Goal: Check status: Check status

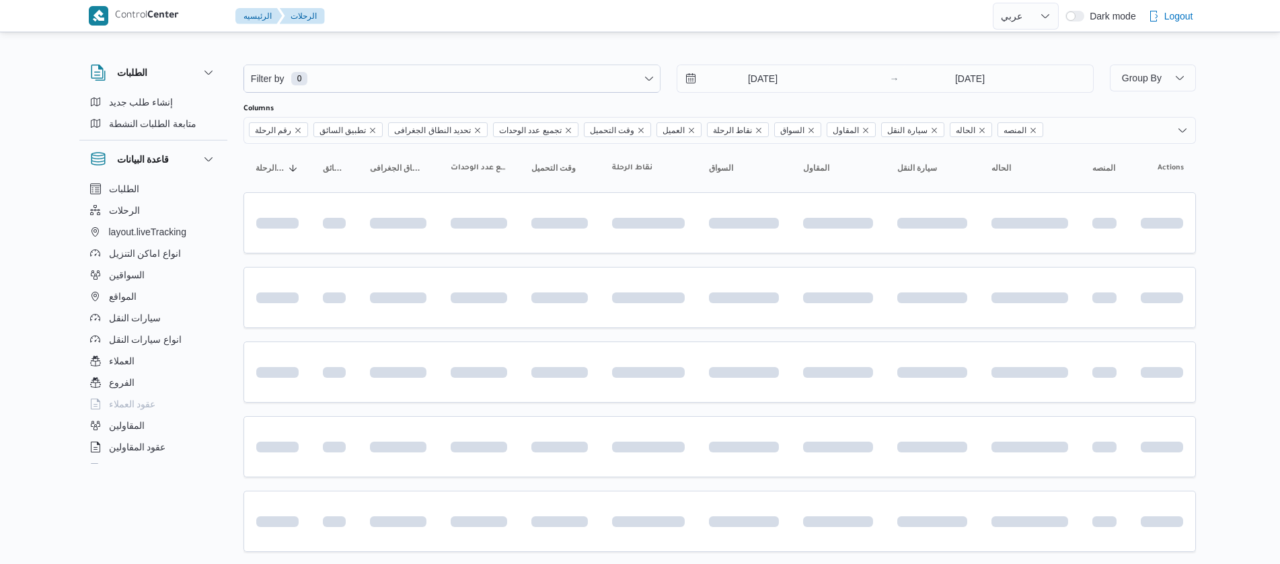
select select "ar"
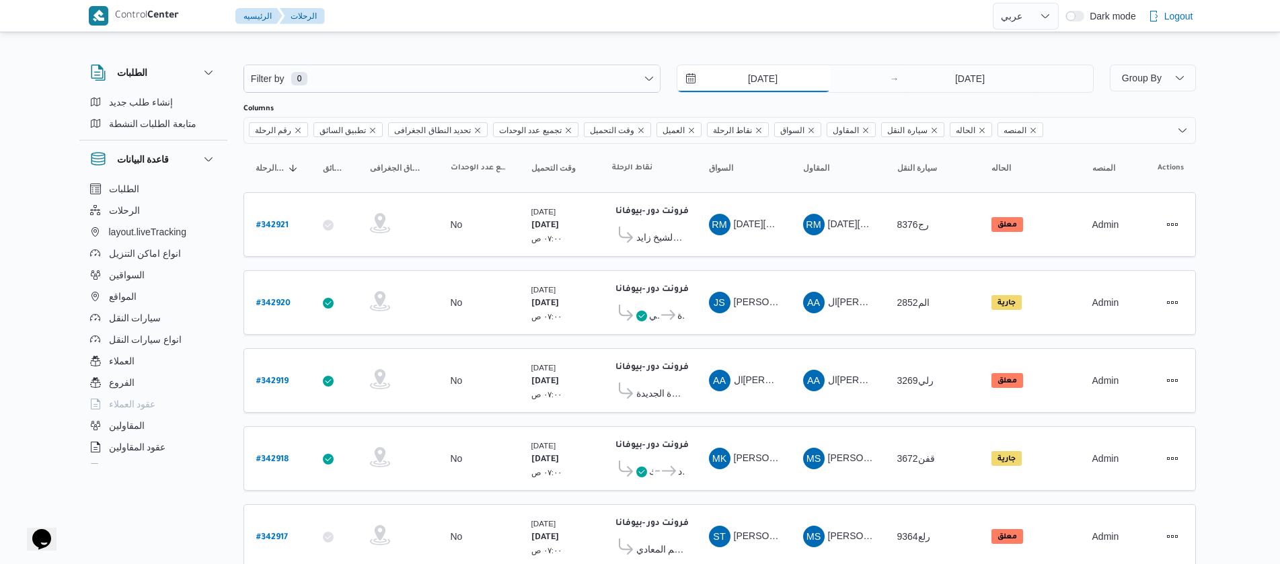
click at [734, 81] on input "[DATE]" at bounding box center [753, 78] width 153 height 27
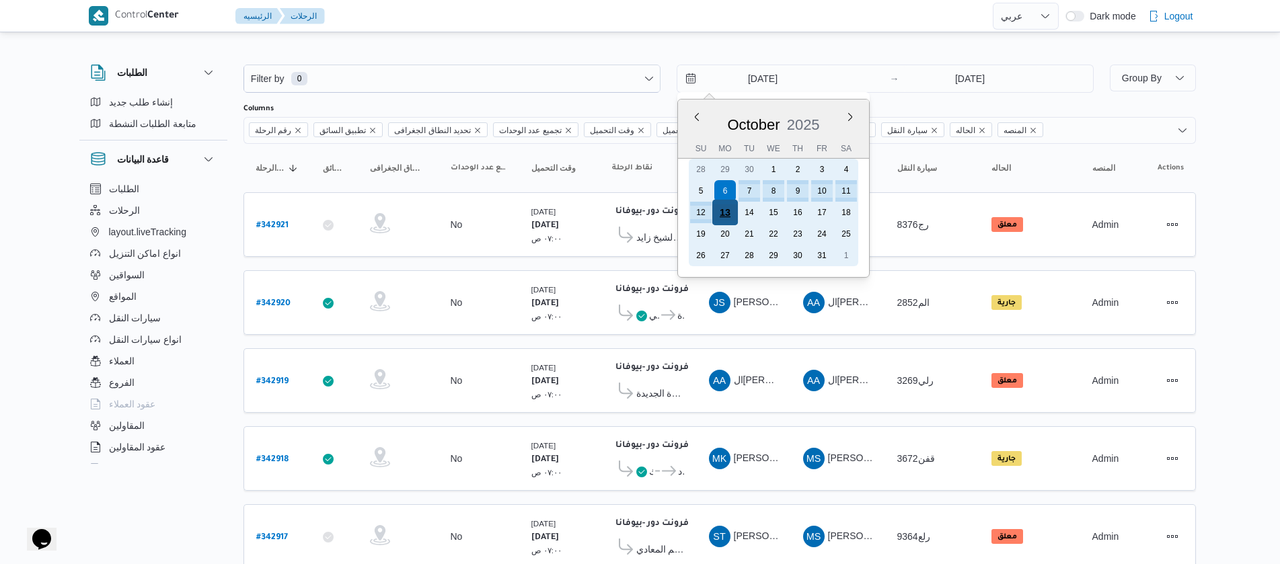
click at [724, 207] on div "13" at bounding box center [725, 213] width 26 height 26
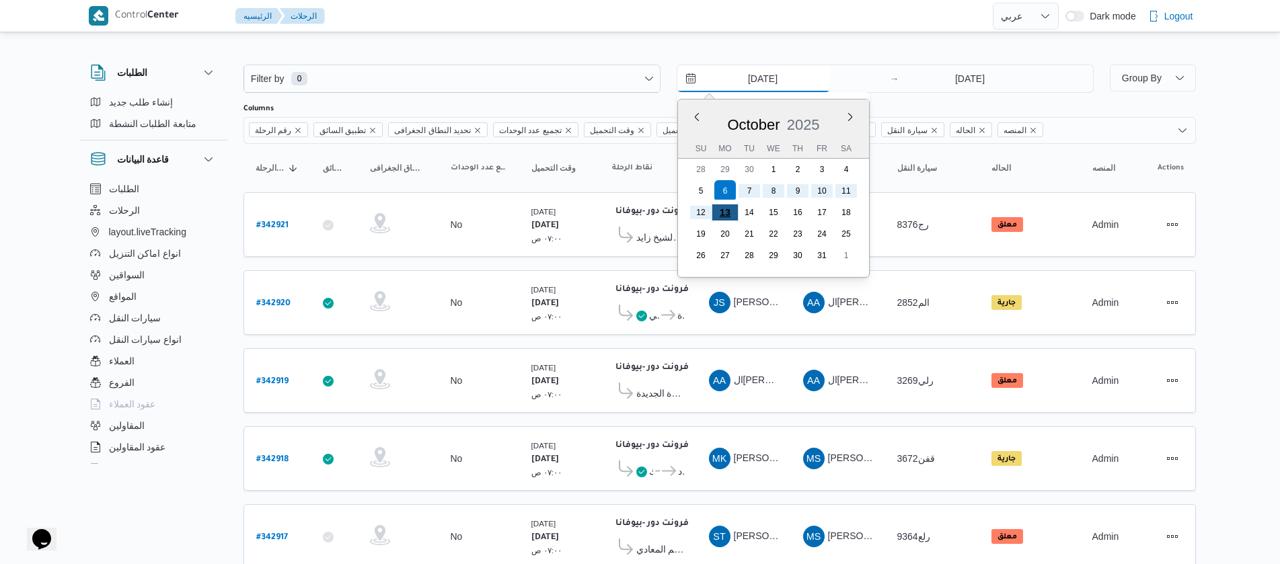
type input "[DATE]"
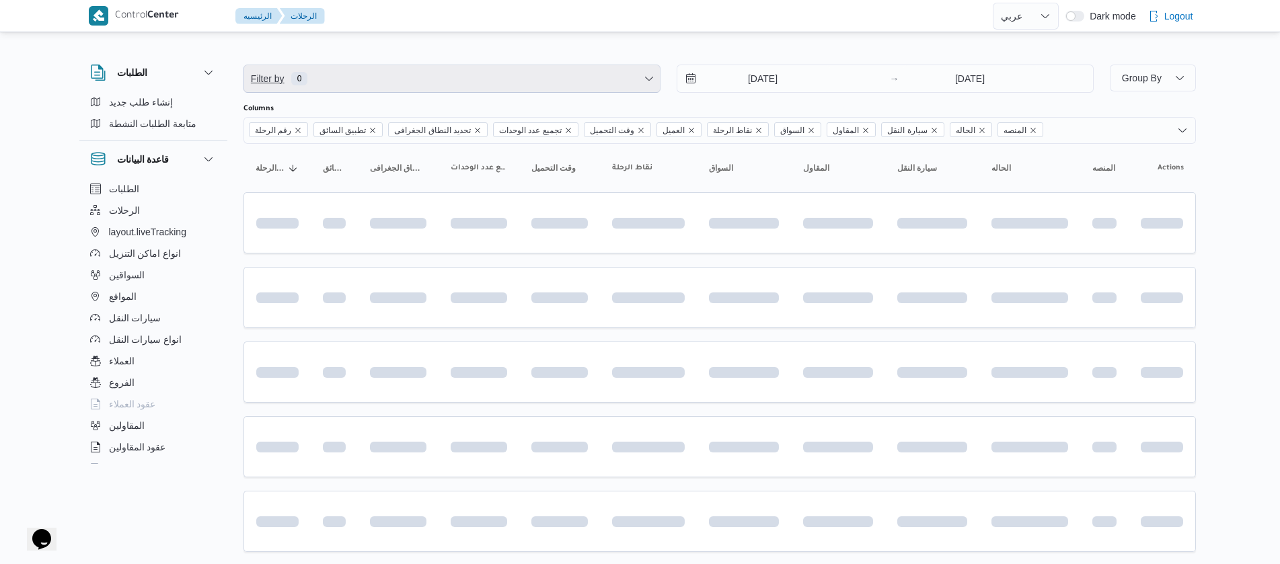
click at [438, 82] on span "Filter by 0" at bounding box center [452, 78] width 416 height 27
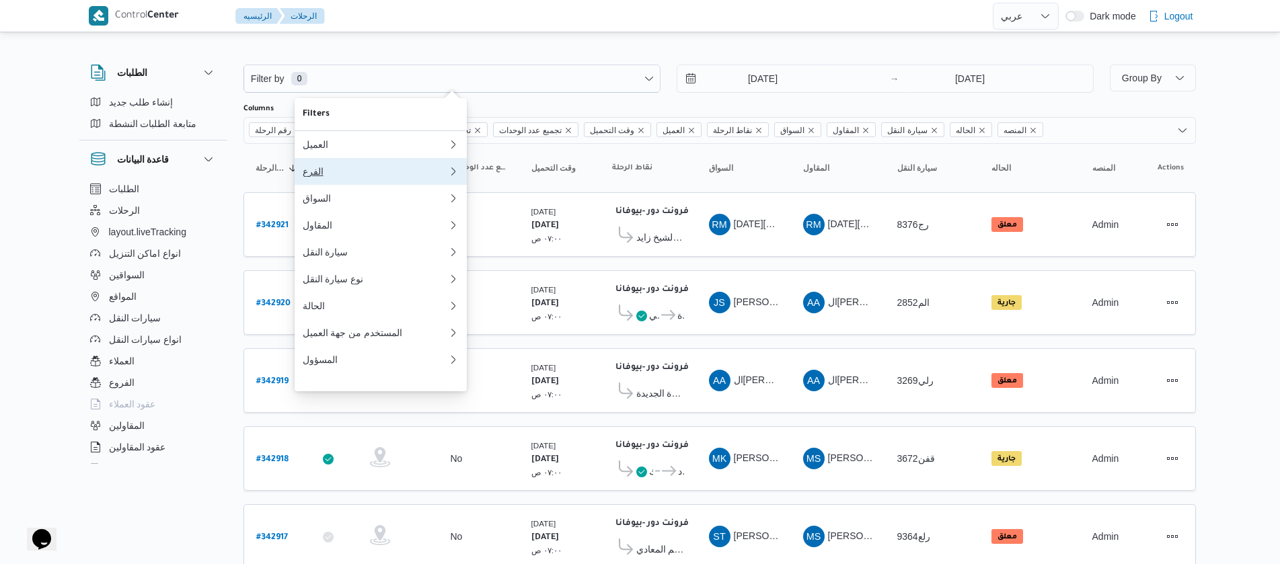
click at [322, 177] on div "الفرع" at bounding box center [375, 171] width 145 height 11
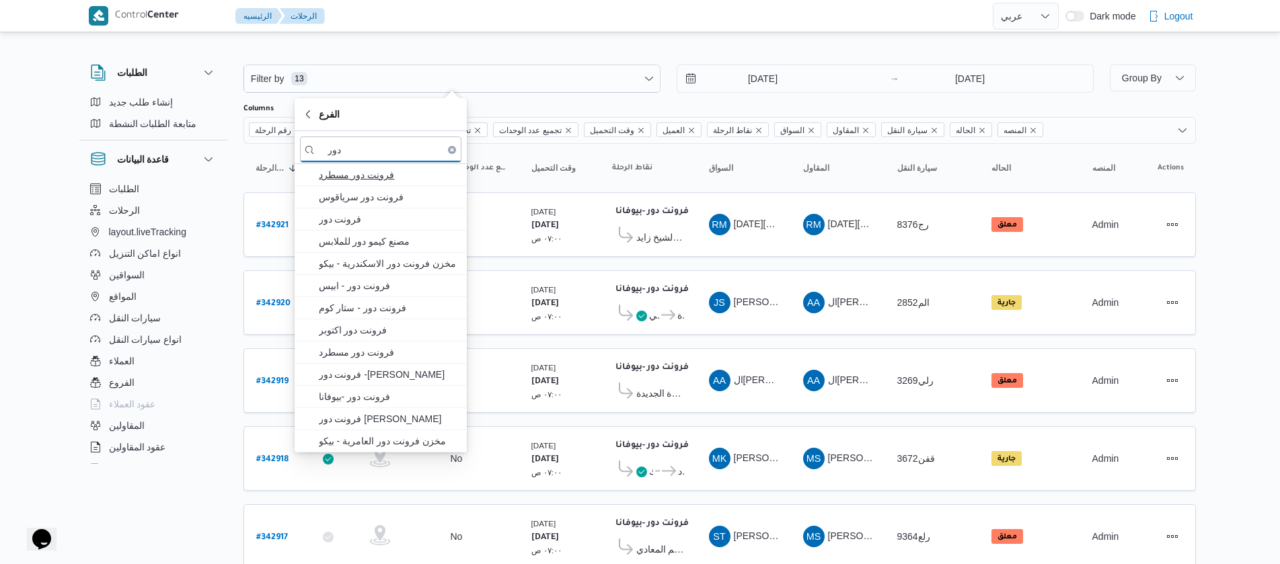
type input "دور"
click at [375, 180] on span "فرونت دور مسطرد" at bounding box center [389, 175] width 140 height 16
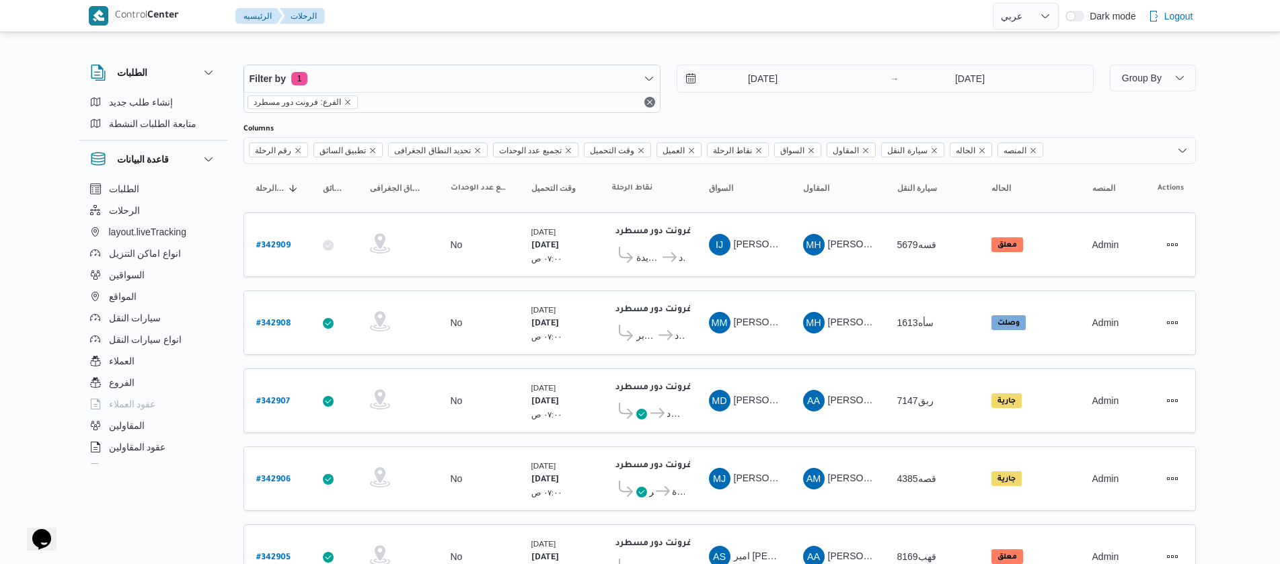
click at [235, 186] on div "الطلبات إنشاء طلب جديد متابعة الطلبات النشطة قاعدة البيانات الطلبات الرحلات lay…" at bounding box center [159, 262] width 161 height 416
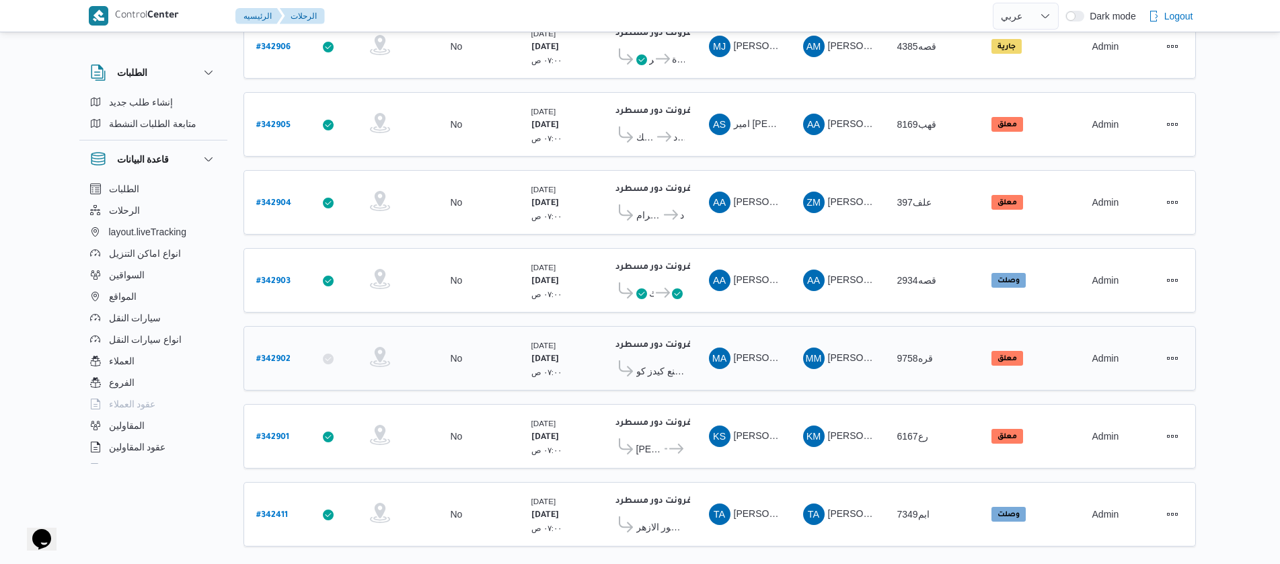
scroll to position [448, 0]
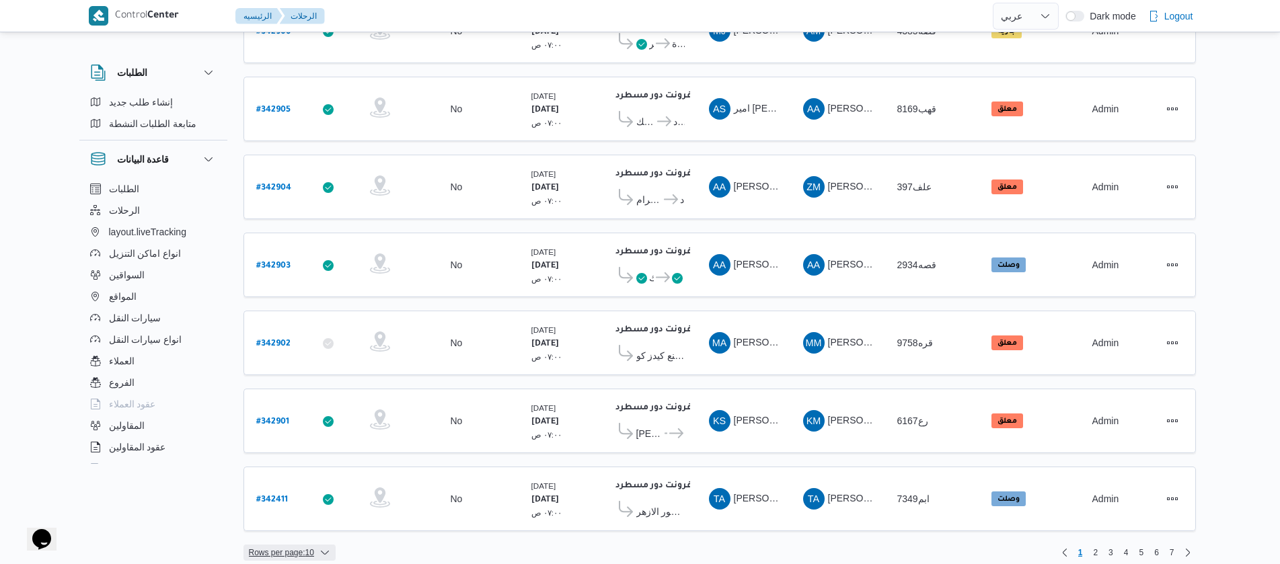
click at [318, 545] on span "Rows per page : 10" at bounding box center [290, 553] width 92 height 16
click at [297, 512] on span "20 rows" at bounding box center [306, 506] width 43 height 11
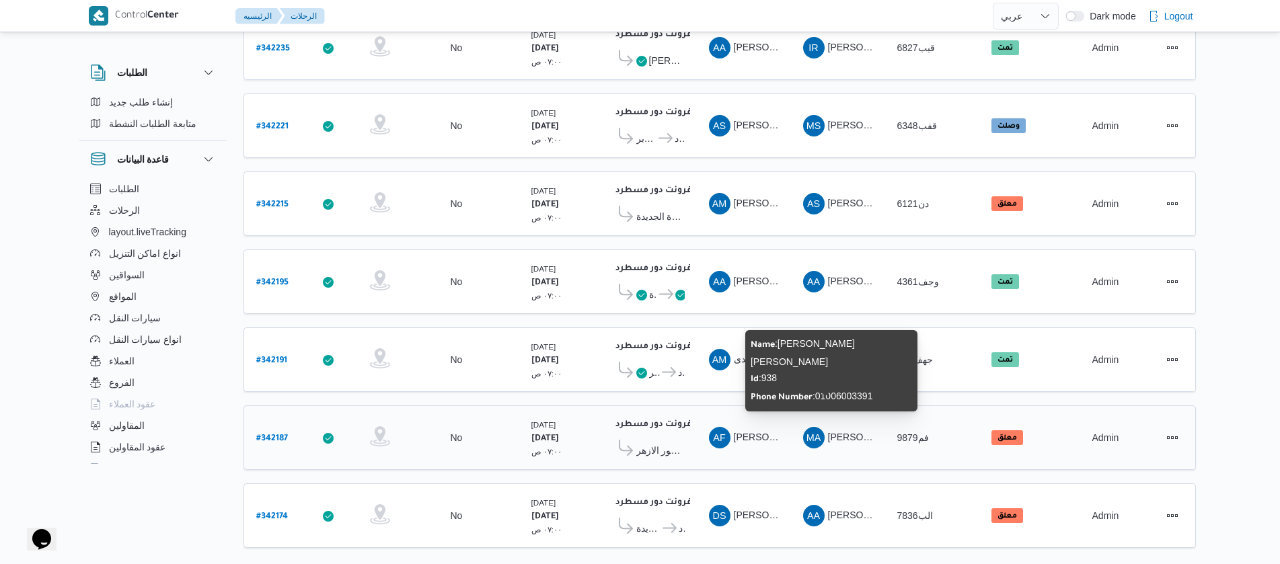
scroll to position [1215, 0]
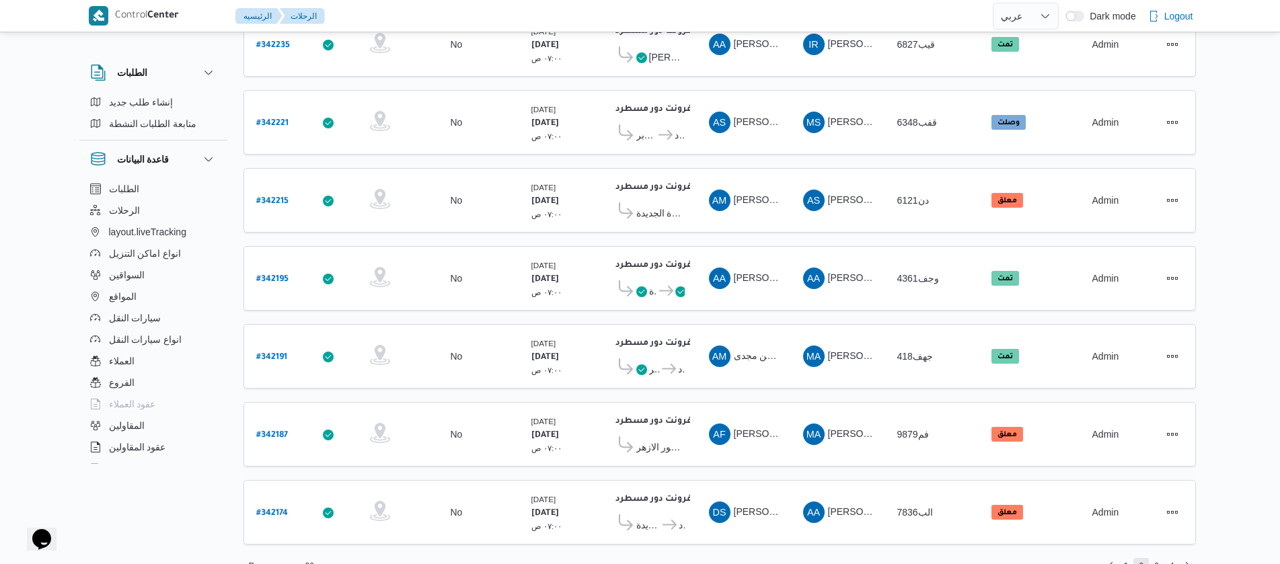
click at [1140, 558] on span "2" at bounding box center [1141, 566] width 5 height 16
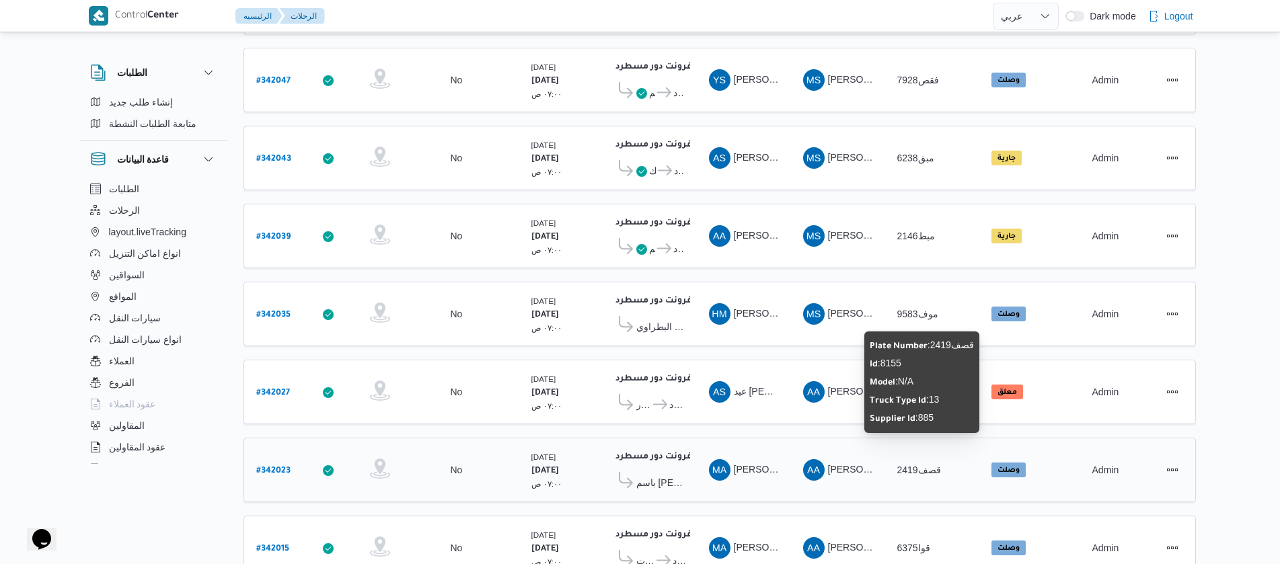
scroll to position [1215, 0]
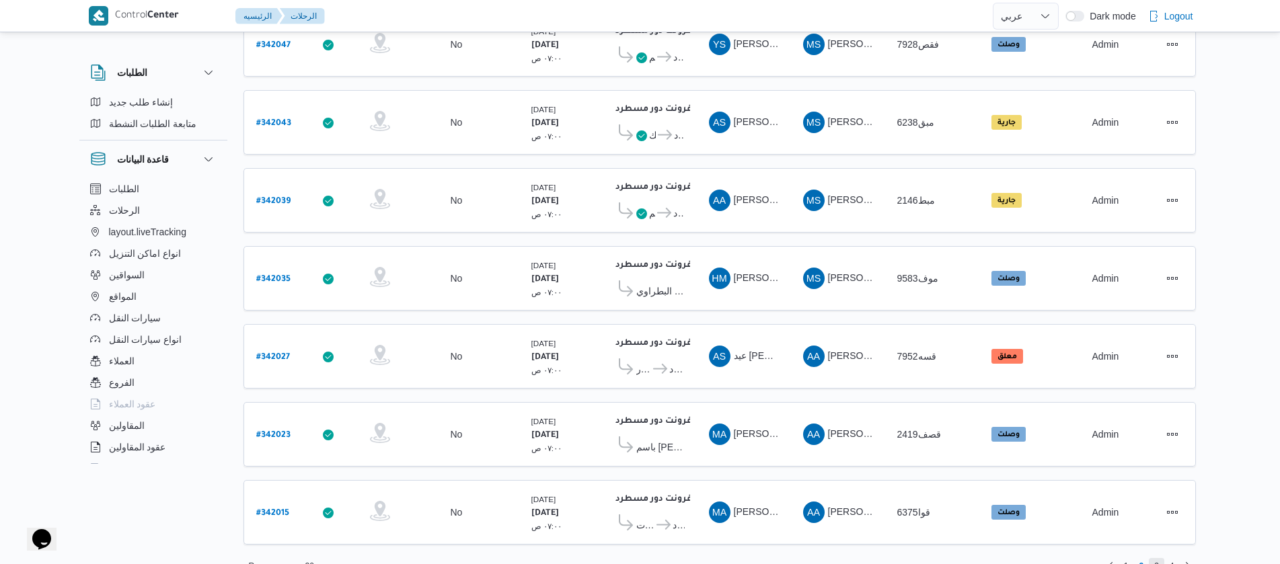
click at [1159, 558] on span "3" at bounding box center [1156, 566] width 15 height 16
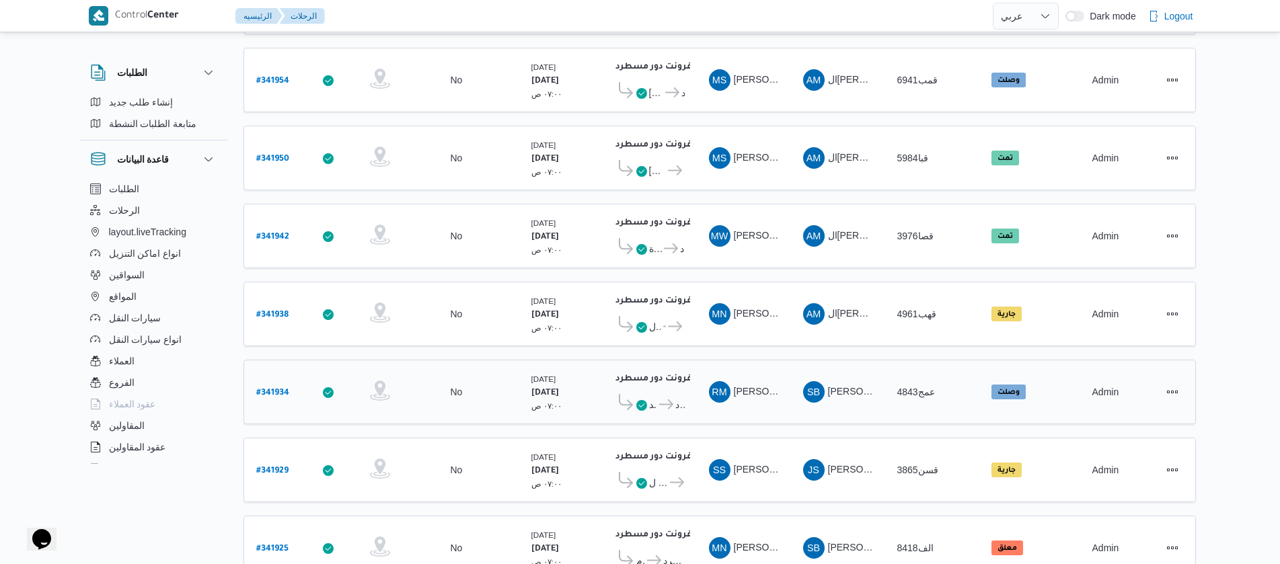
scroll to position [1215, 0]
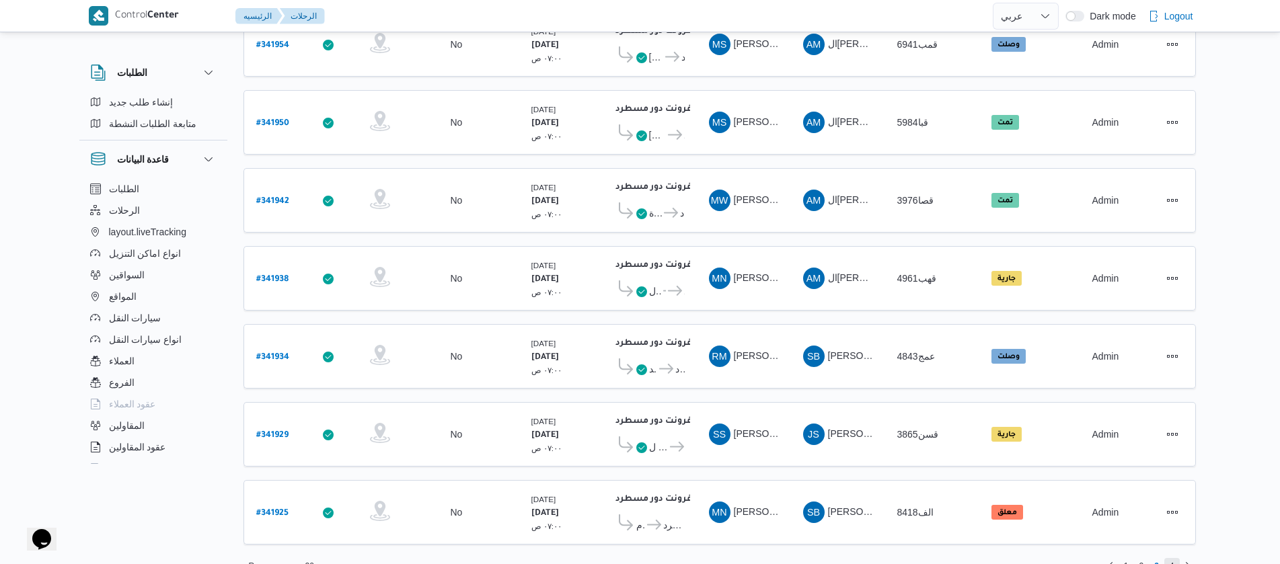
click at [1170, 558] on span "4" at bounding box center [1172, 566] width 5 height 16
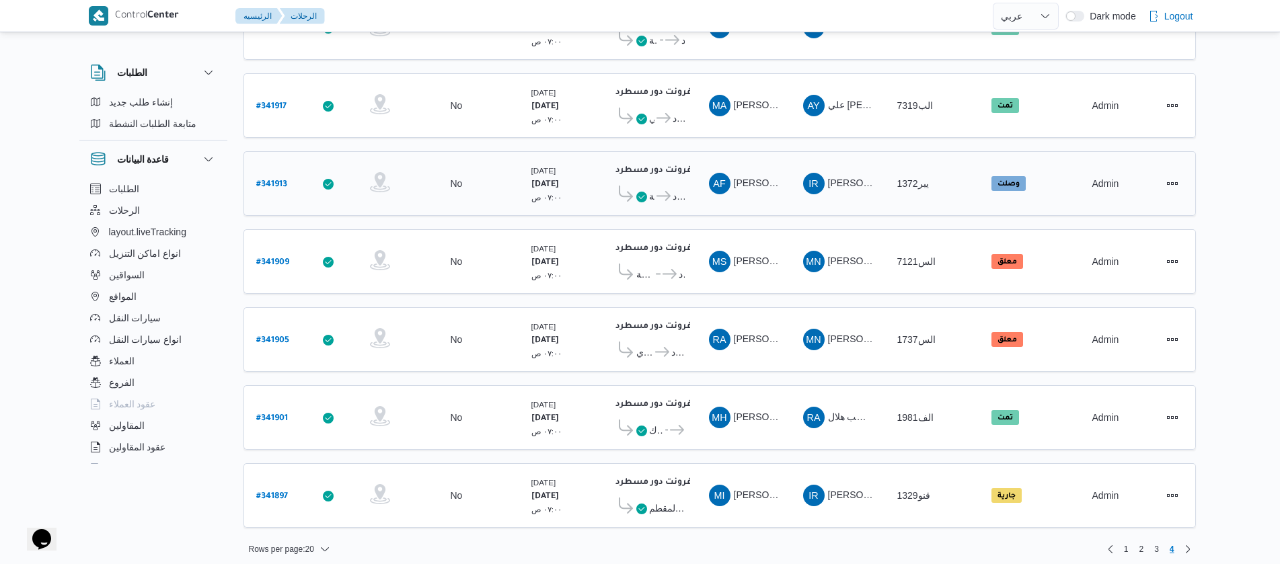
scroll to position [218, 0]
click at [1131, 541] on span "1" at bounding box center [1126, 549] width 15 height 16
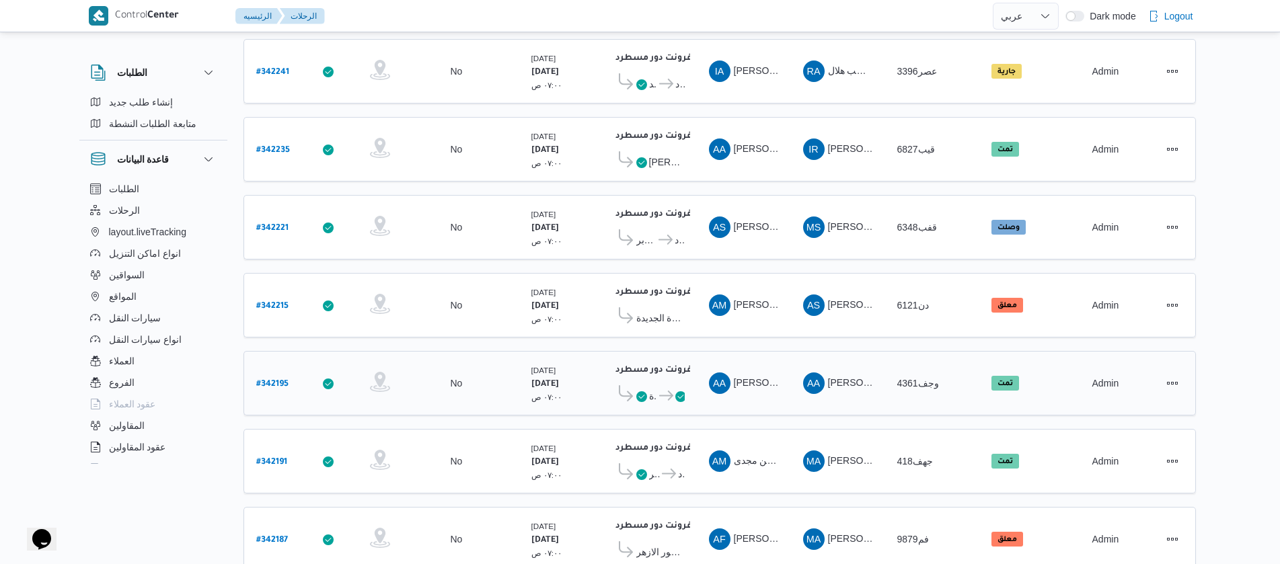
scroll to position [1215, 0]
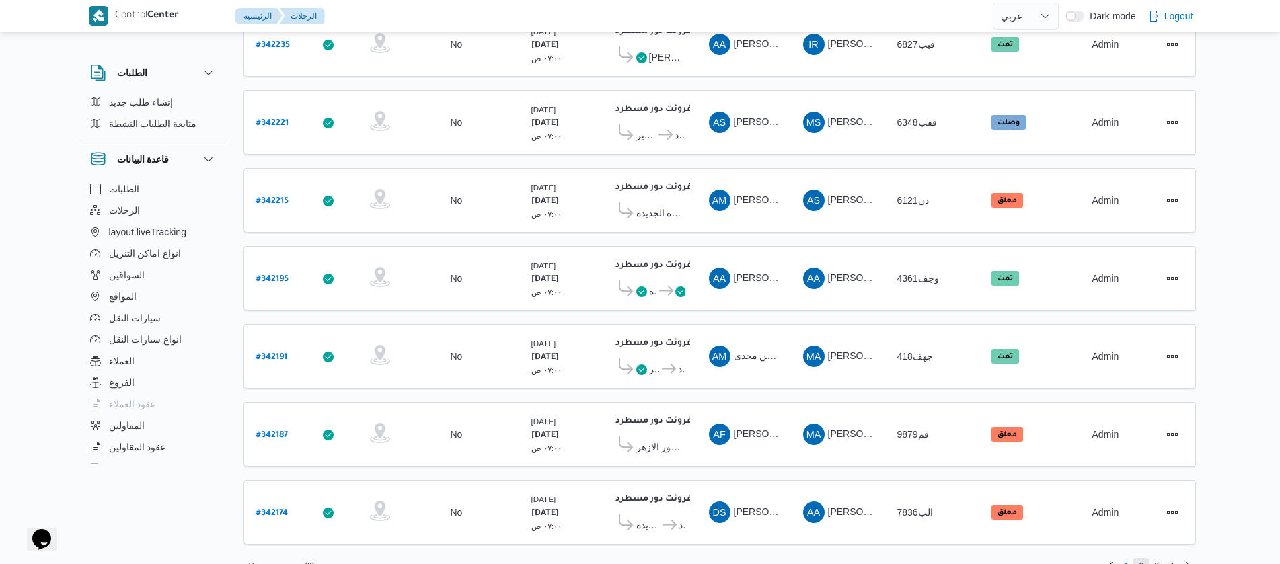
click at [1142, 558] on span "2" at bounding box center [1141, 566] width 5 height 16
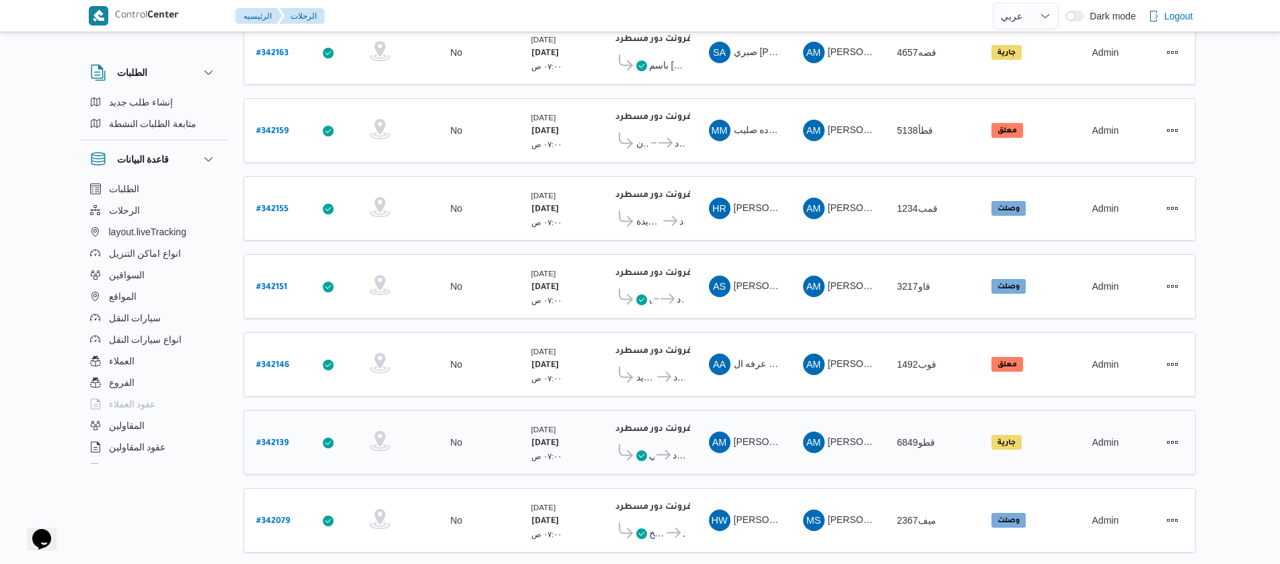
scroll to position [202, 0]
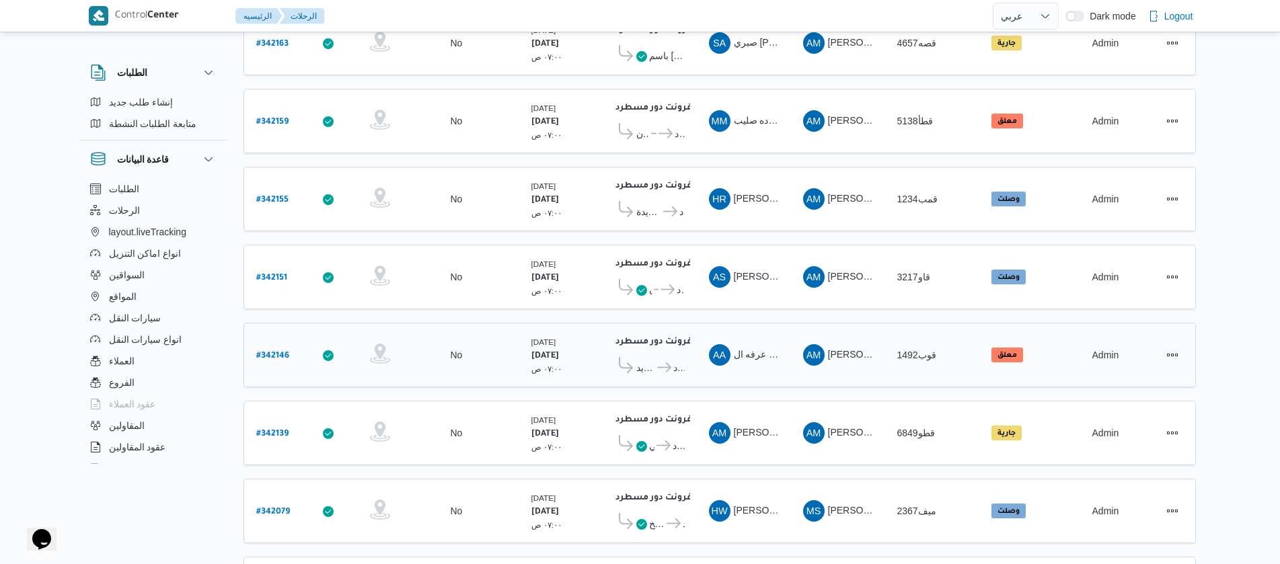
click at [267, 352] on b "# 342146" at bounding box center [272, 356] width 33 height 9
select select "ar"
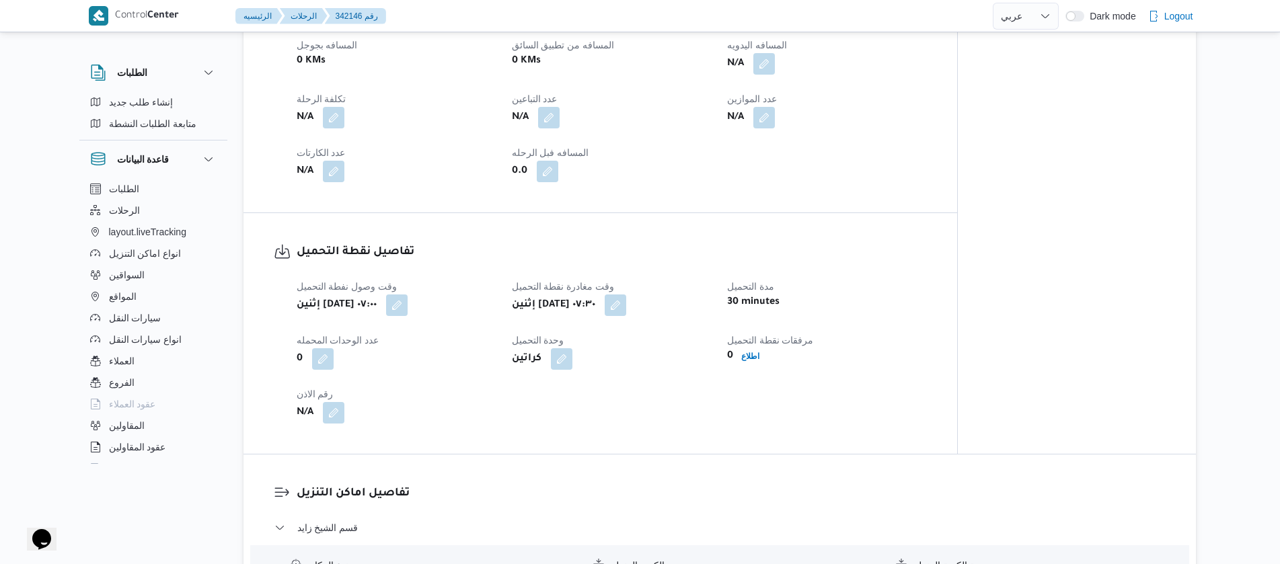
scroll to position [706, 0]
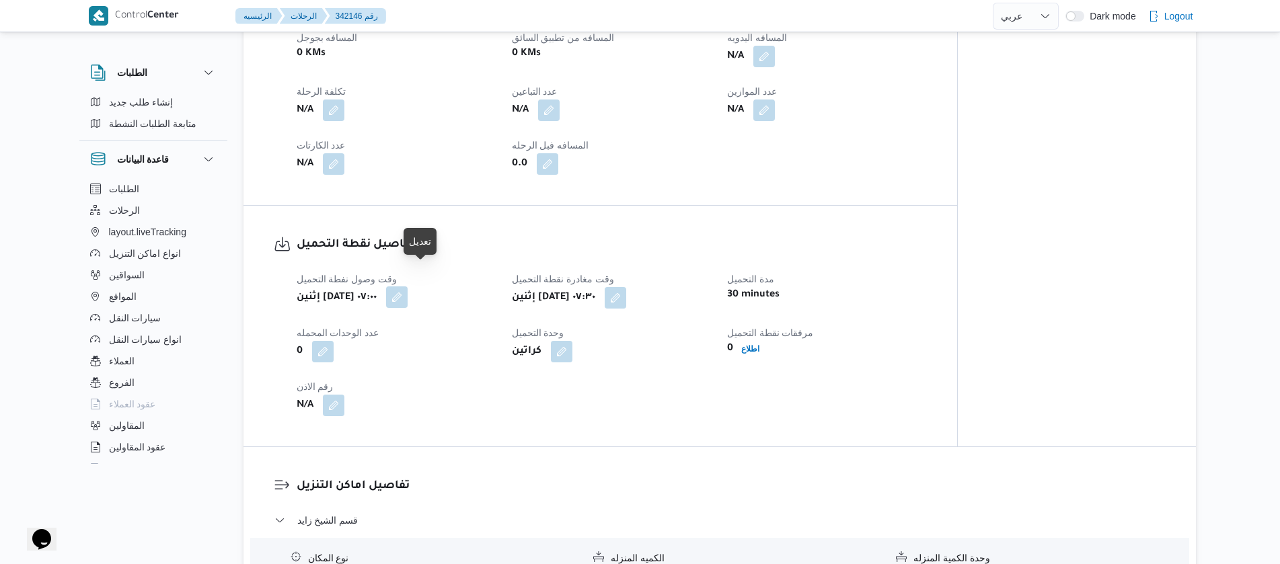
click at [408, 287] on button "button" at bounding box center [397, 298] width 22 height 22
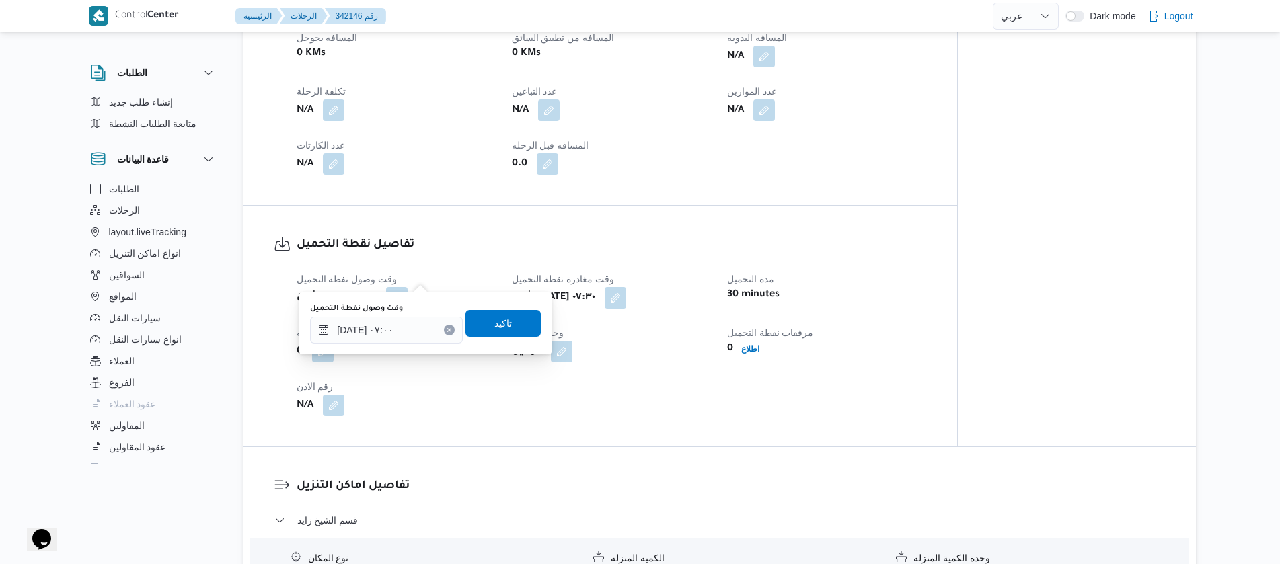
click at [444, 328] on button "Clear input" at bounding box center [449, 330] width 11 height 11
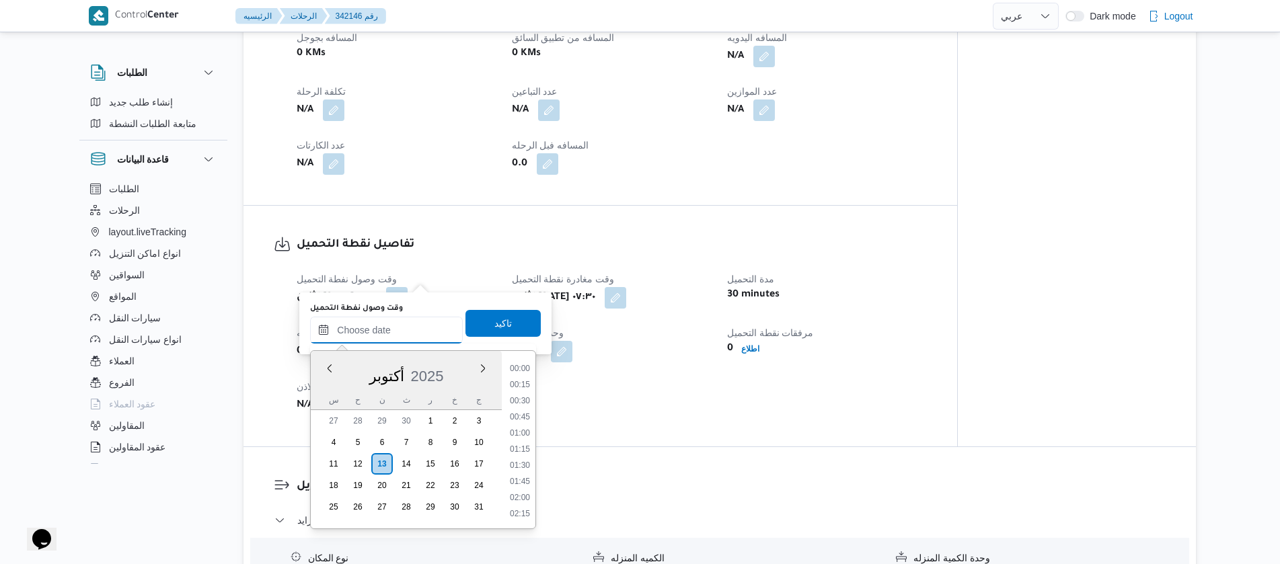
scroll to position [548, 0]
click at [494, 328] on span "تاكيد" at bounding box center [502, 323] width 17 height 16
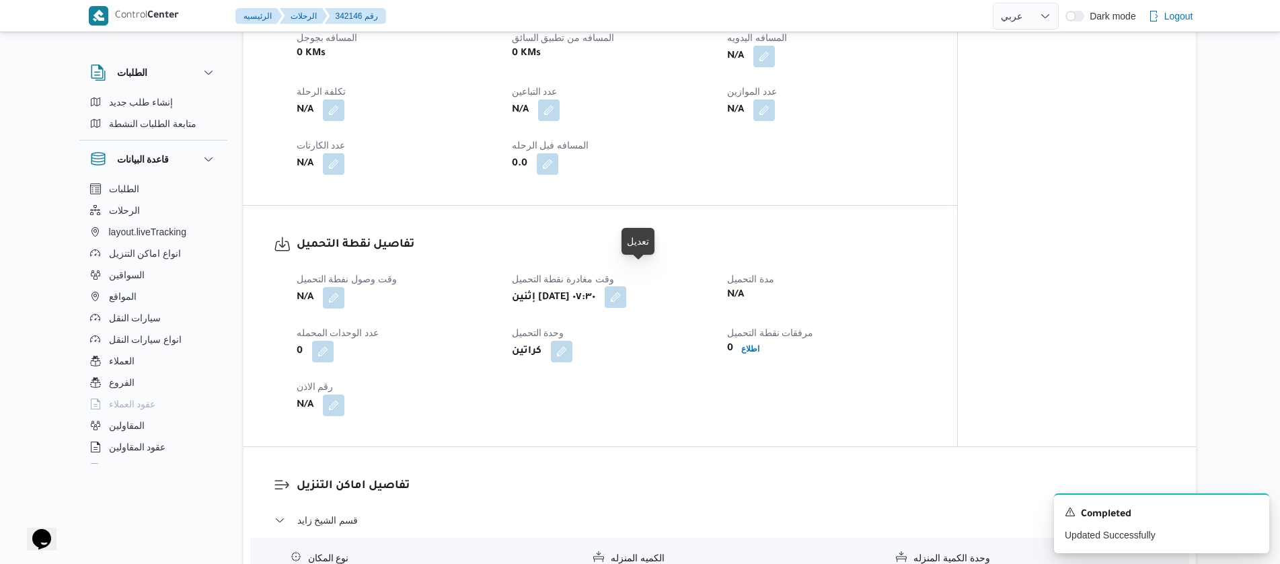
click at [626, 287] on button "button" at bounding box center [616, 298] width 22 height 22
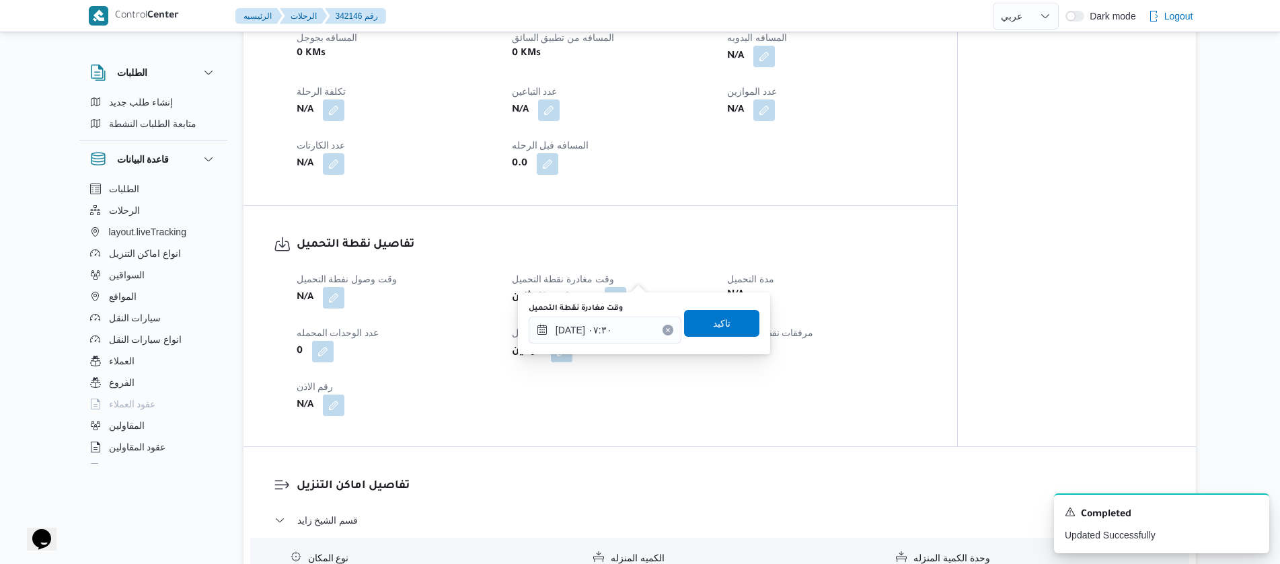
click at [665, 331] on icon "Clear input" at bounding box center [667, 330] width 5 height 5
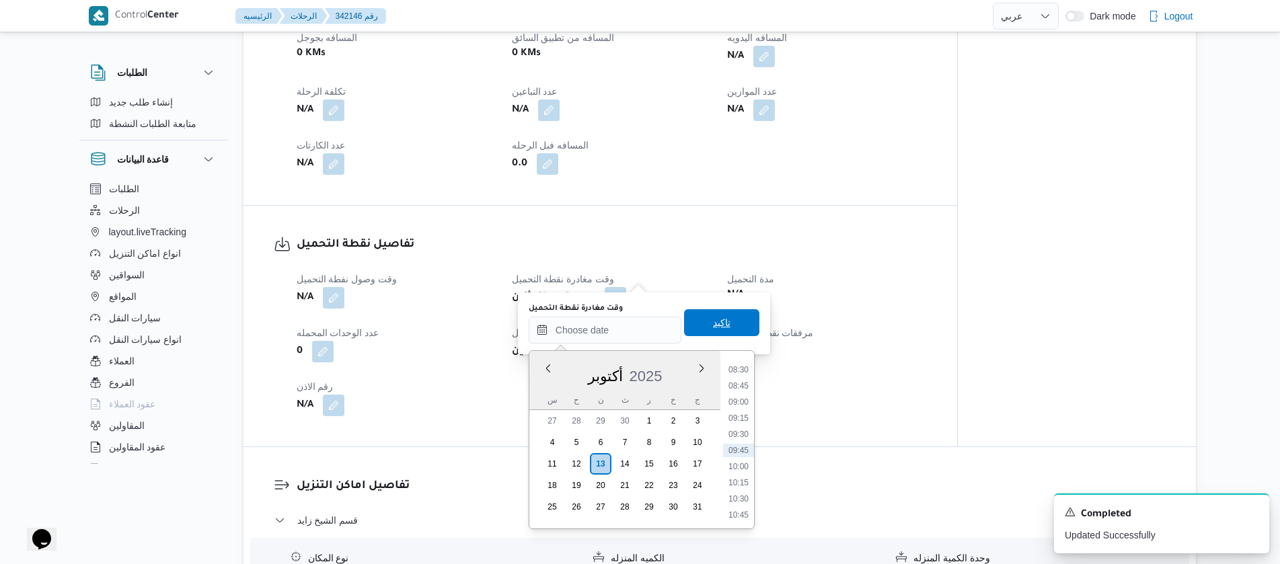
click at [694, 331] on span "تاكيد" at bounding box center [721, 322] width 75 height 27
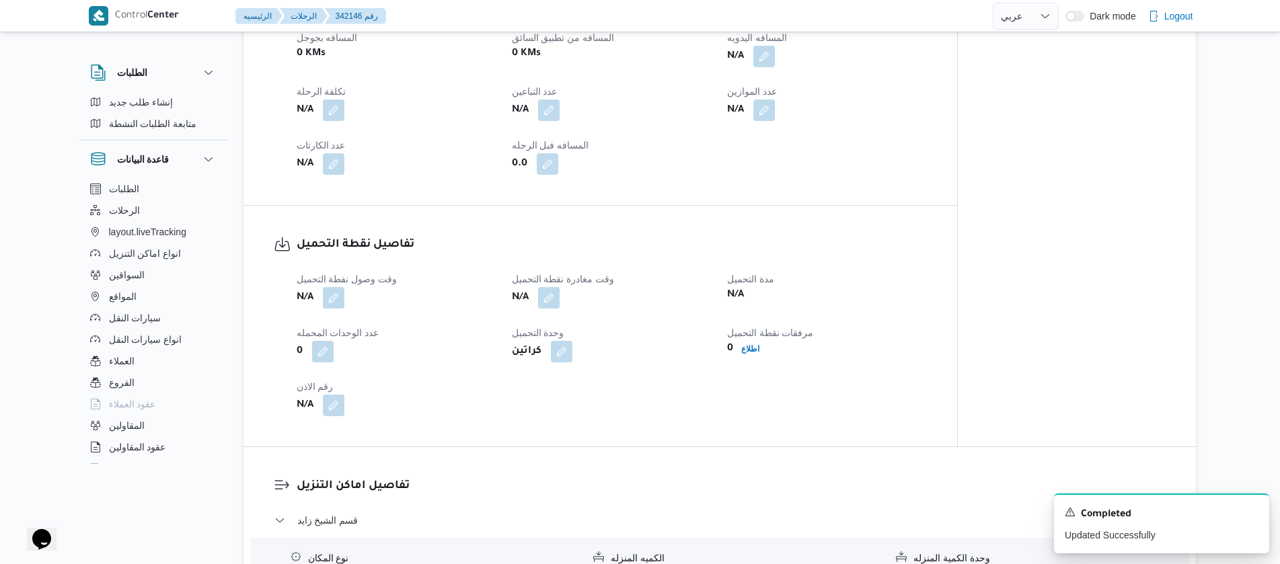
select select "ar"
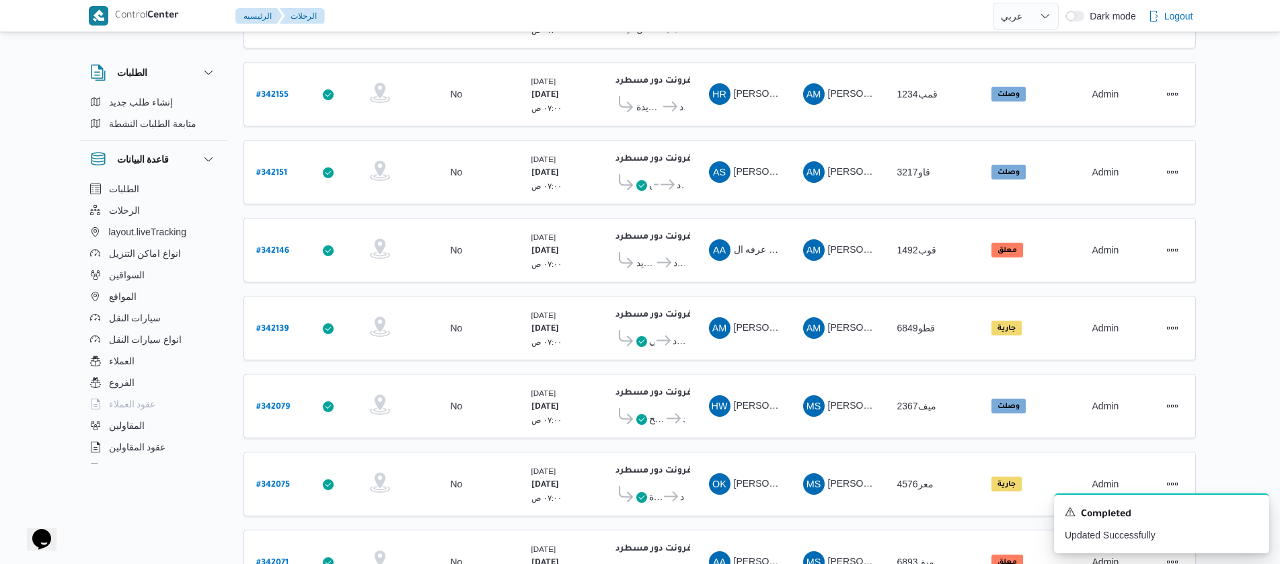
scroll to position [303, 0]
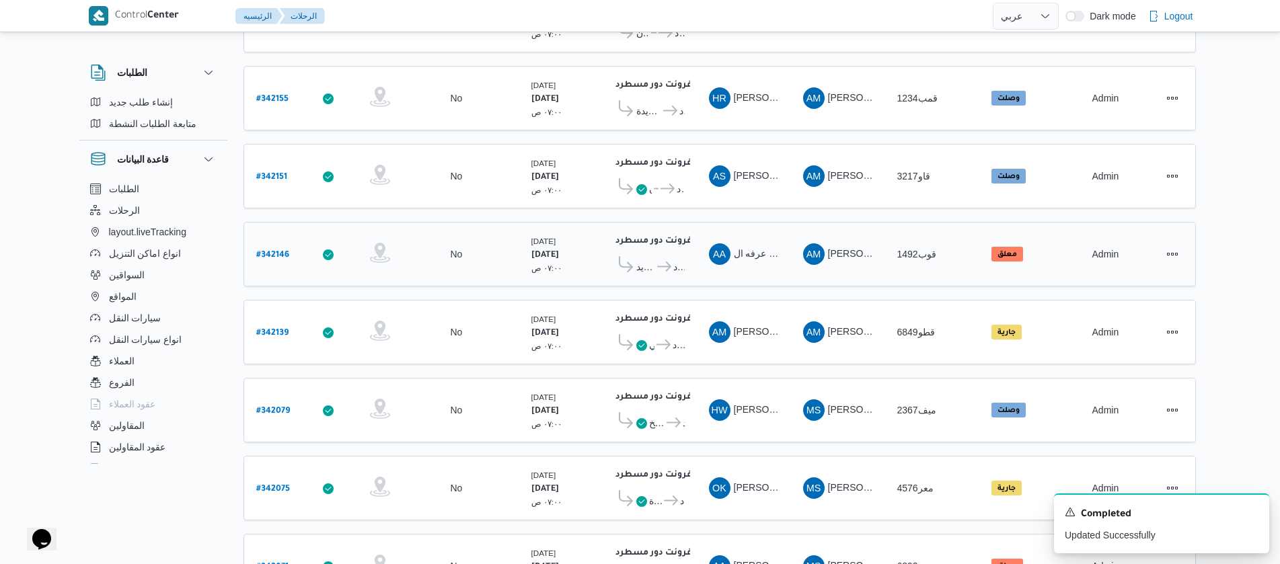
click at [265, 251] on b "# 342146" at bounding box center [272, 255] width 33 height 9
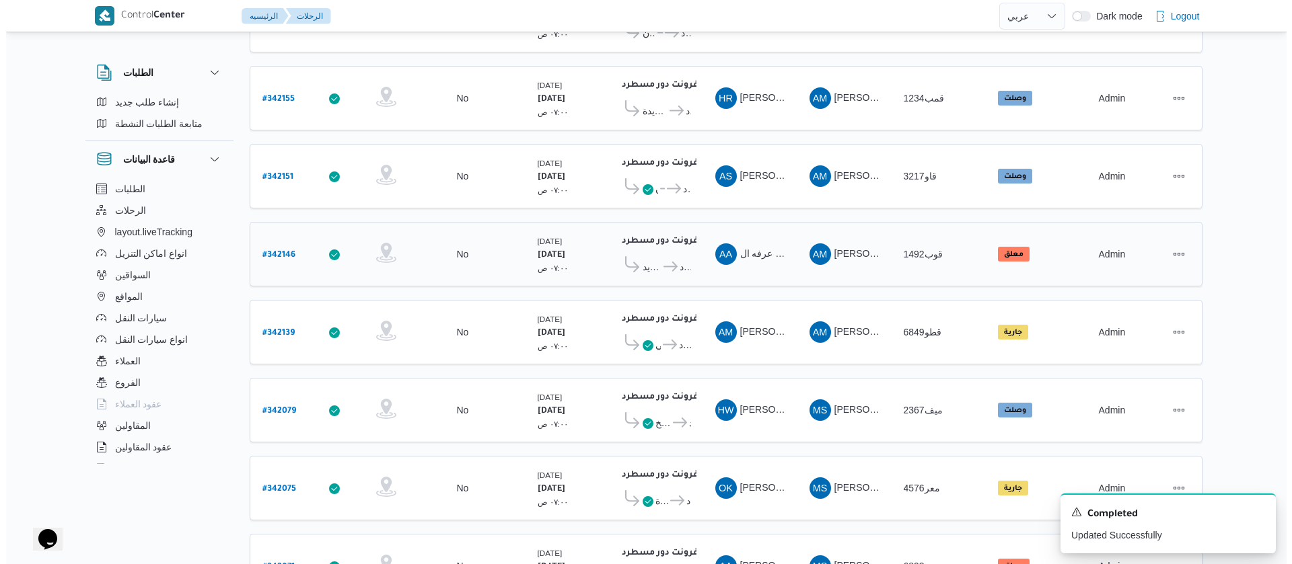
scroll to position [36, 0]
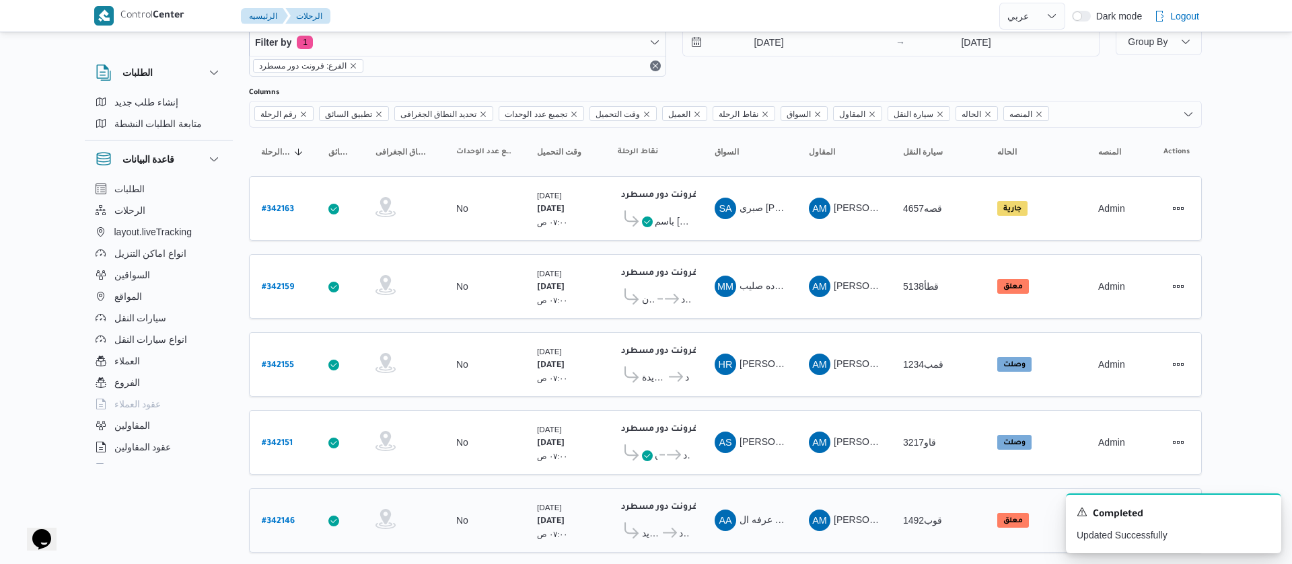
select select "ar"
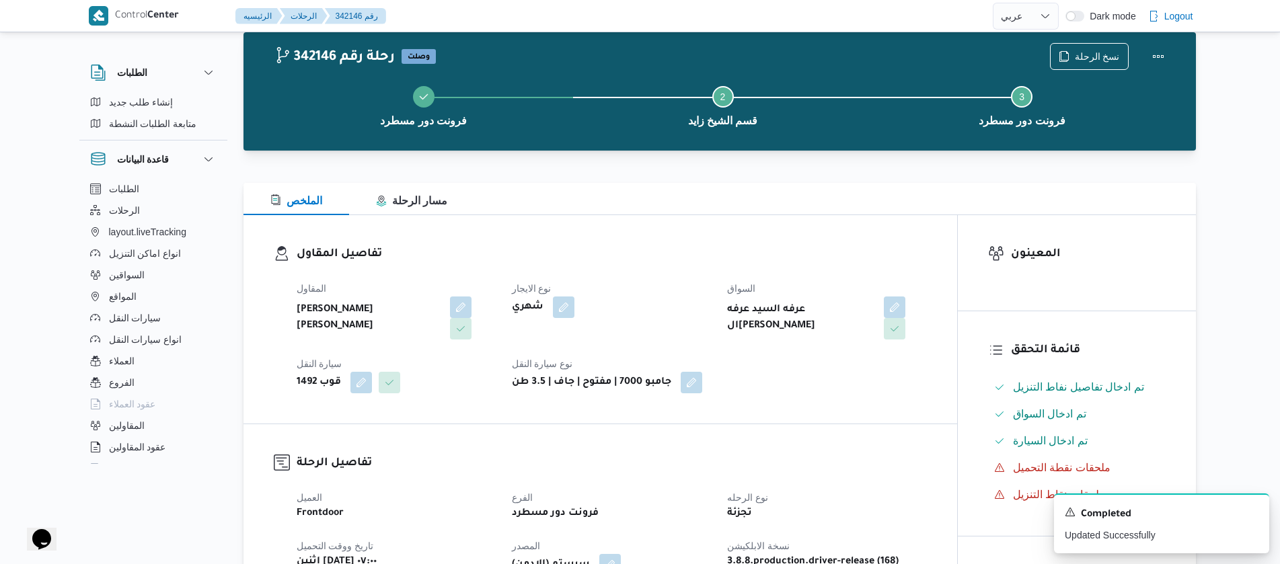
scroll to position [0, 0]
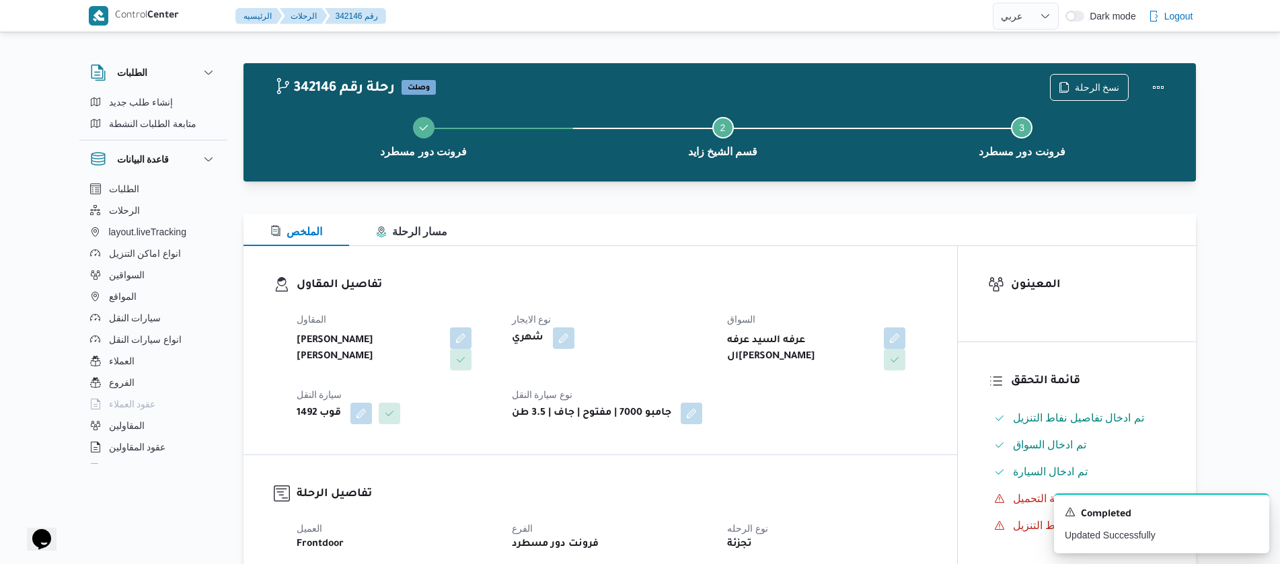
select select "ar"
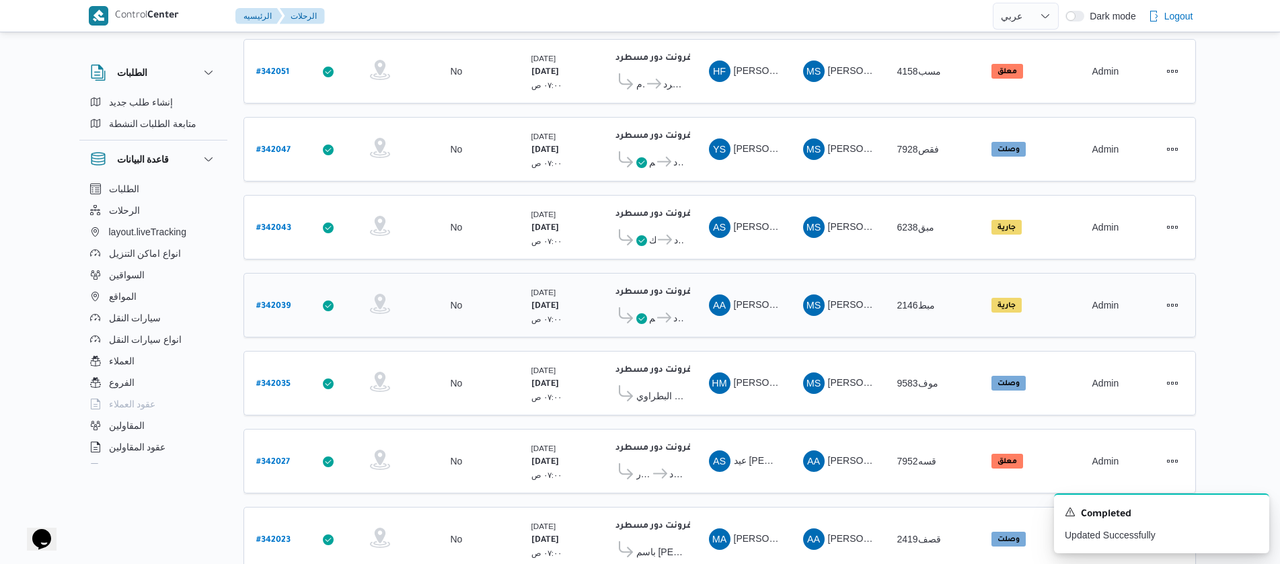
scroll to position [1215, 0]
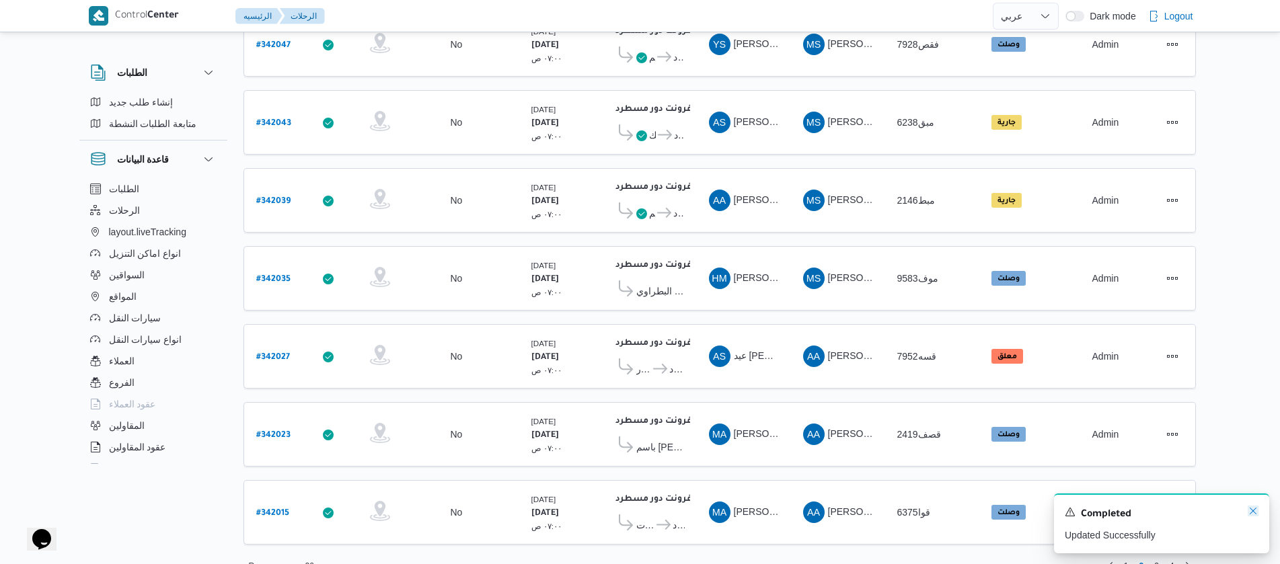
click at [1251, 507] on icon "Dismiss toast" at bounding box center [1253, 511] width 11 height 11
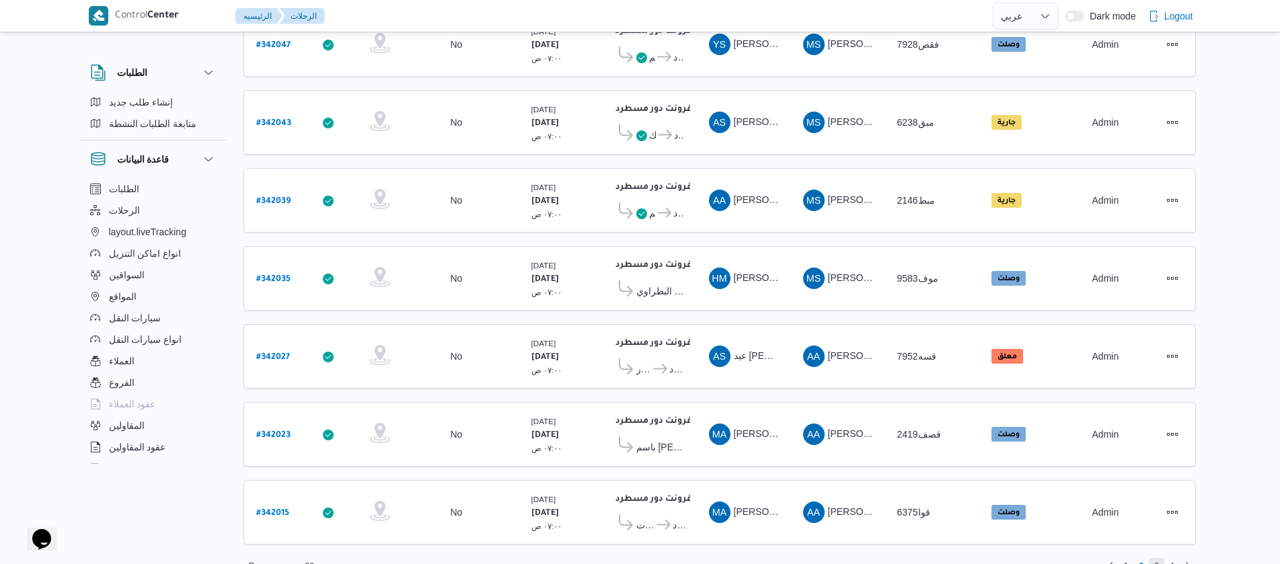
click at [1153, 558] on span "3" at bounding box center [1156, 566] width 15 height 16
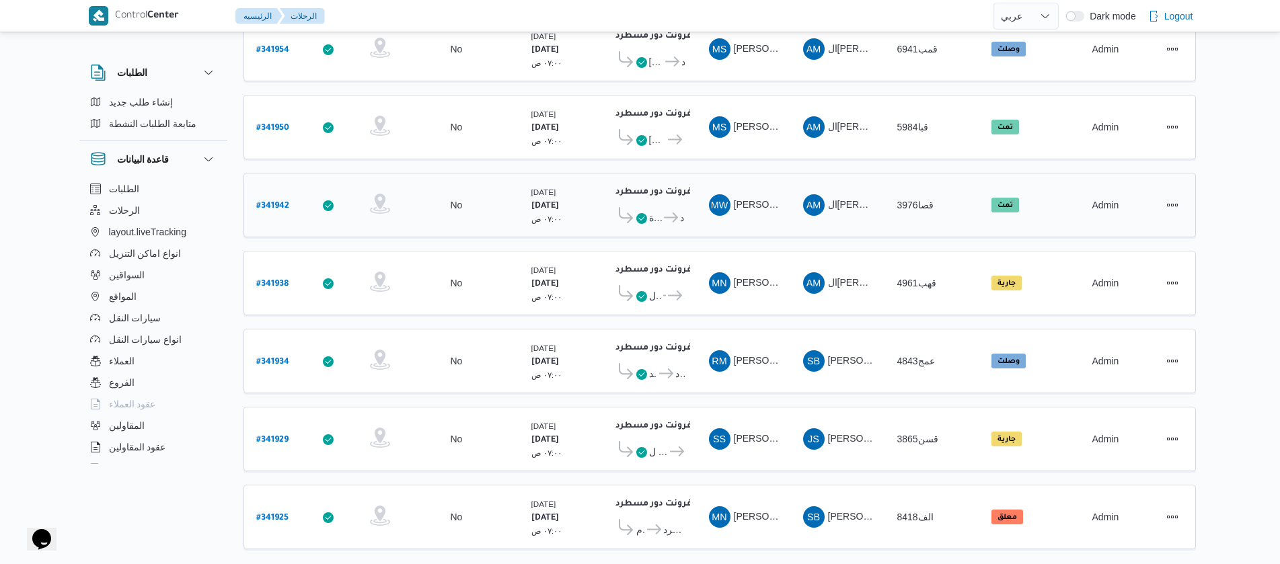
scroll to position [1215, 0]
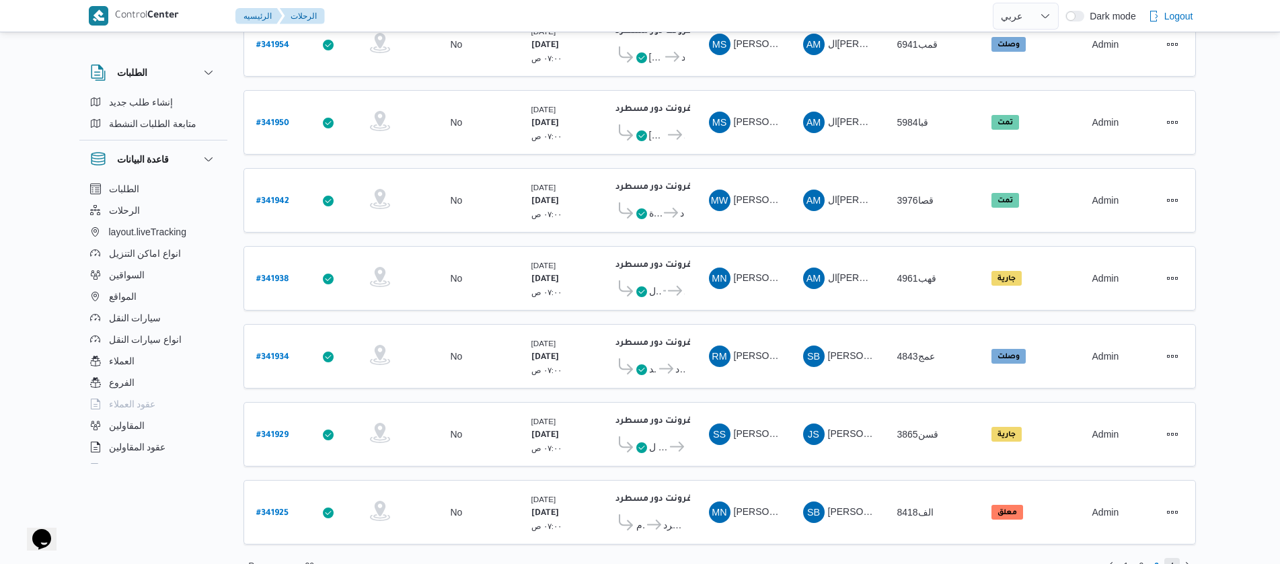
click at [1172, 558] on span "4" at bounding box center [1172, 566] width 5 height 16
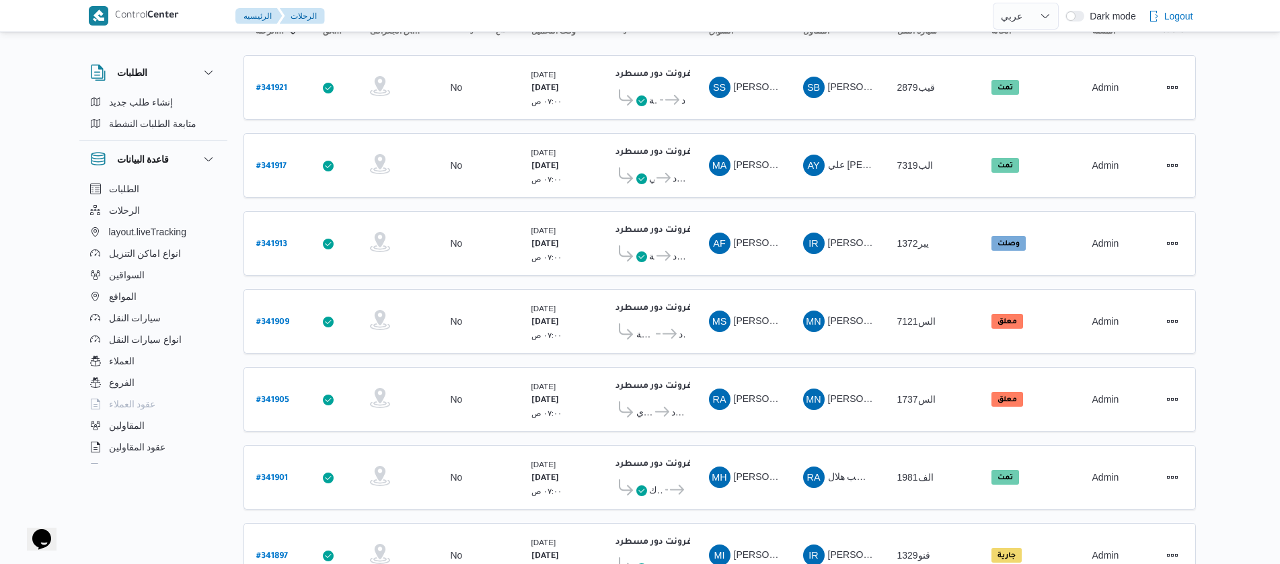
scroll to position [218, 0]
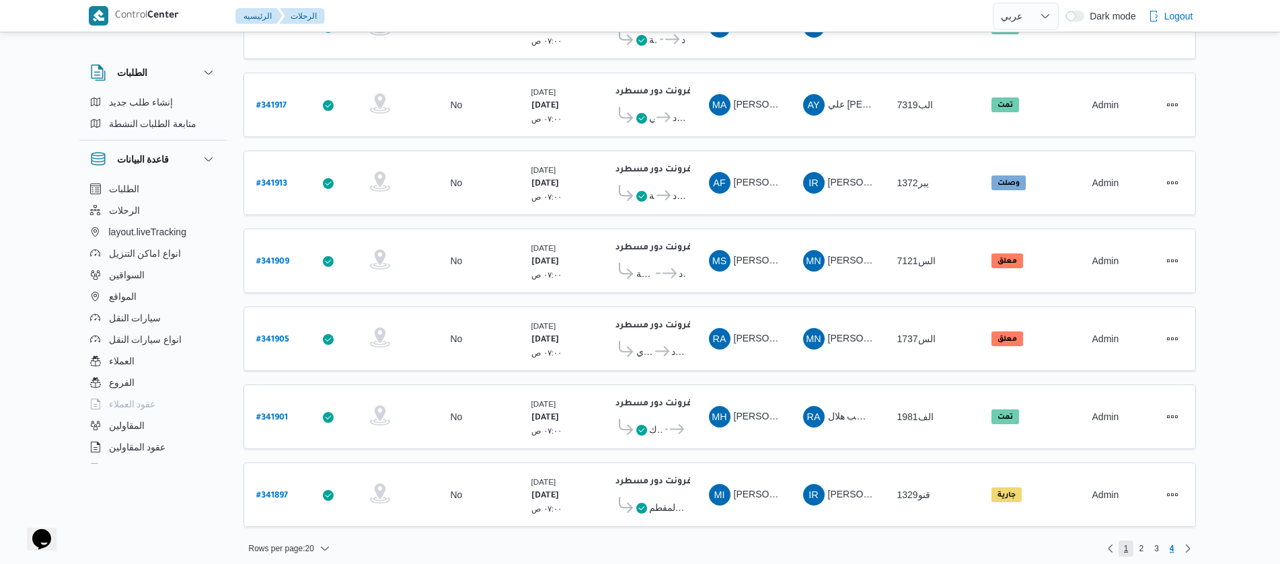
click at [1123, 541] on span "1" at bounding box center [1126, 549] width 15 height 16
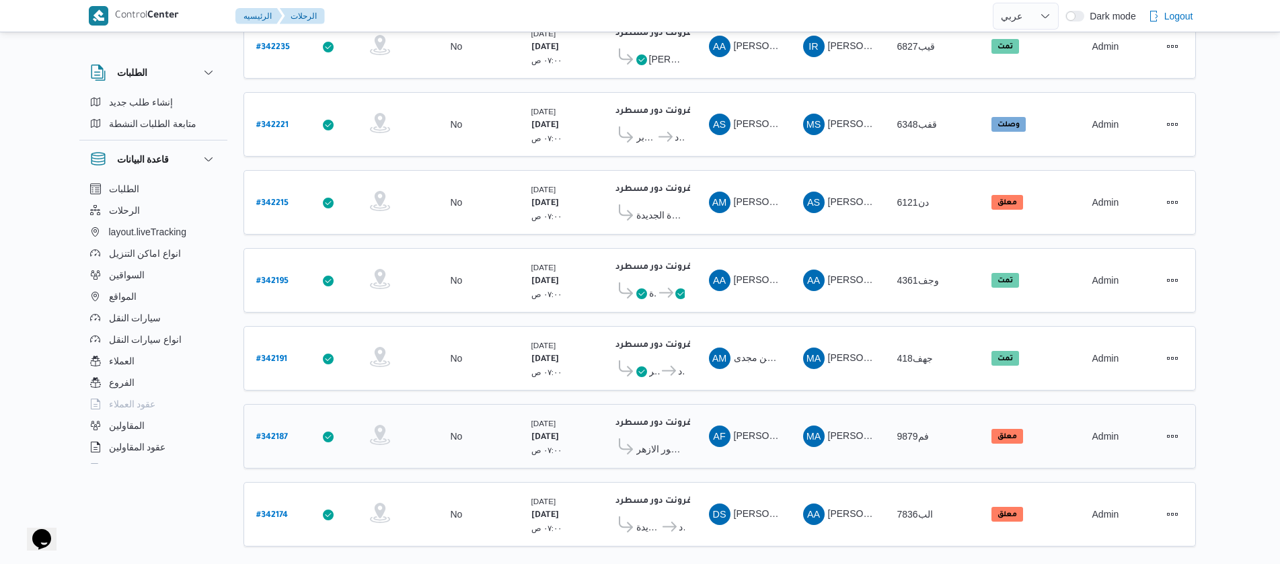
scroll to position [1215, 0]
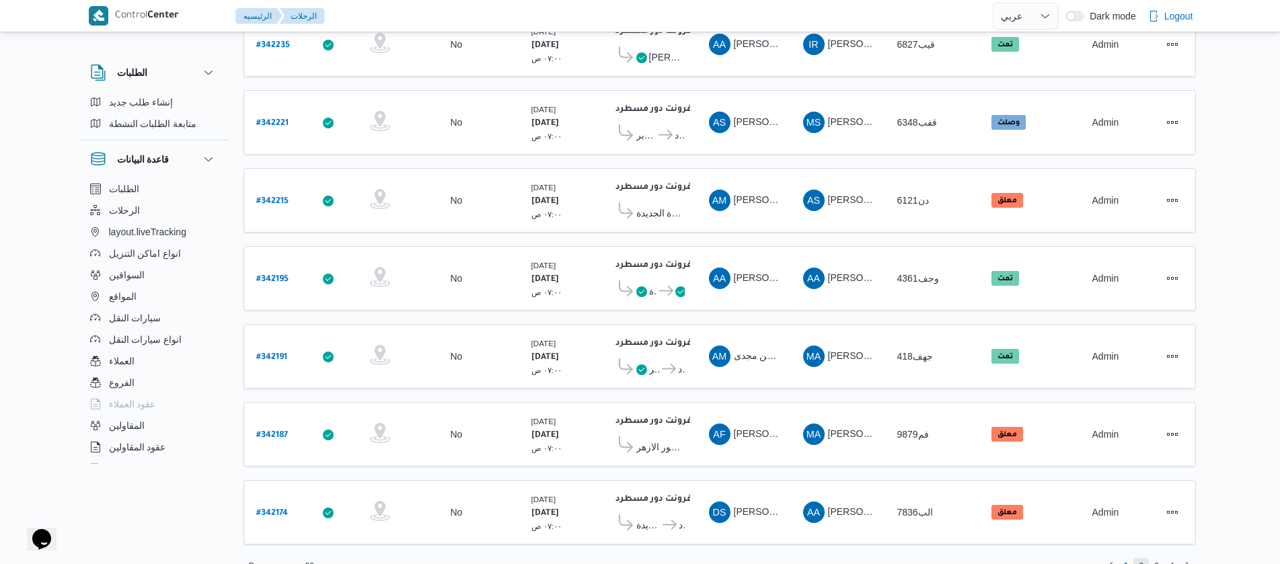
click at [1141, 558] on span "2" at bounding box center [1141, 566] width 5 height 16
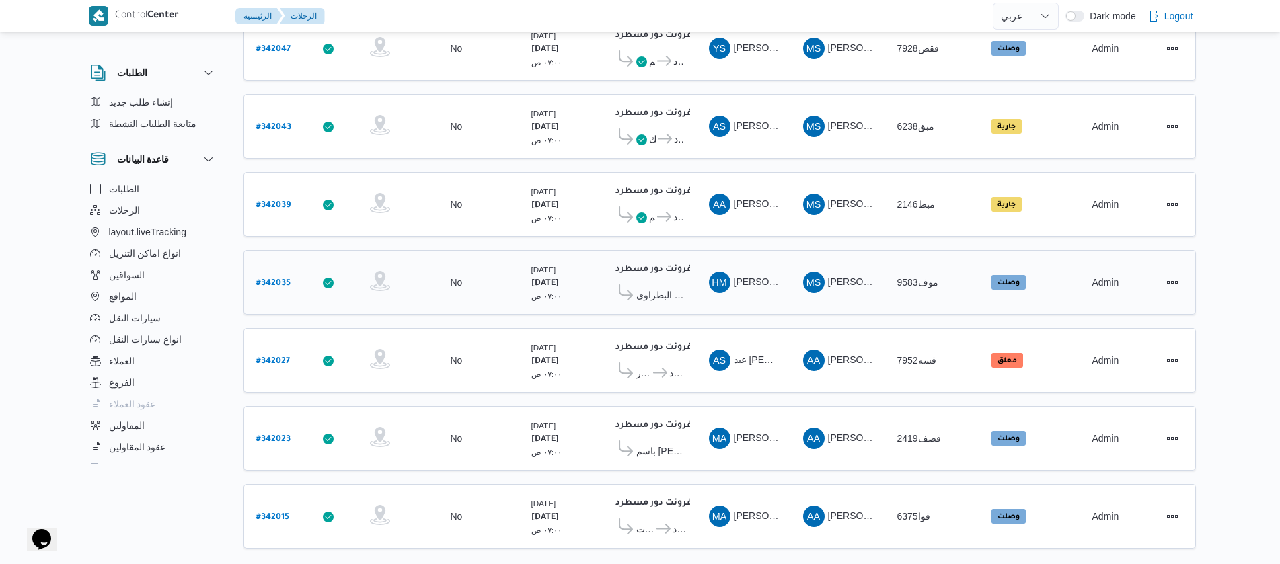
scroll to position [1215, 0]
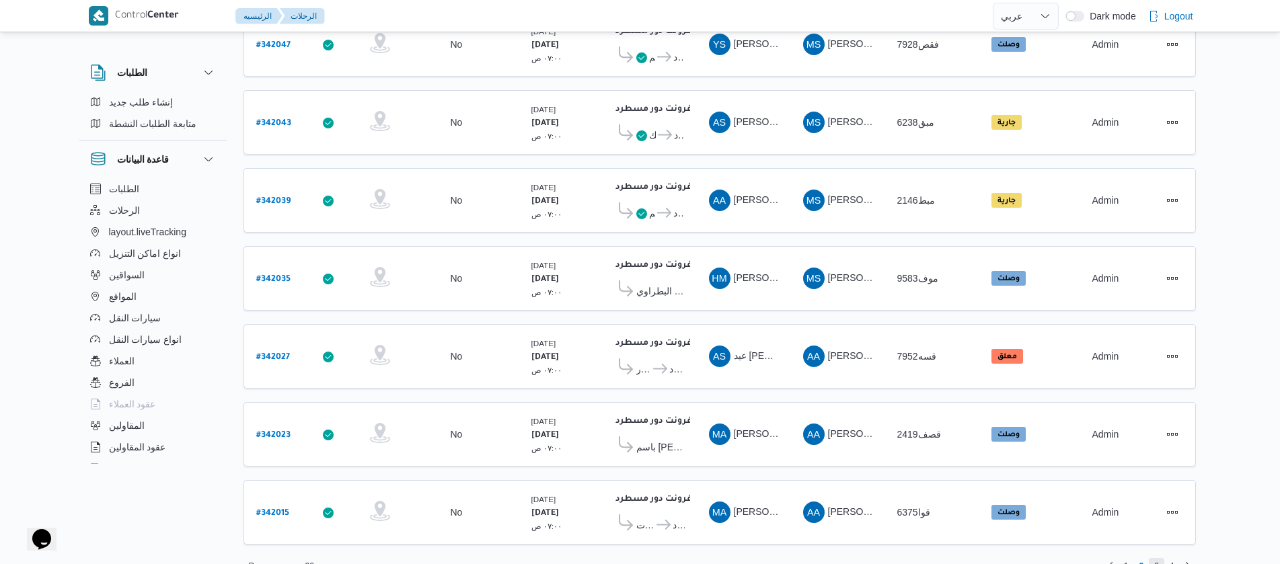
click at [1152, 558] on span "3" at bounding box center [1156, 566] width 15 height 16
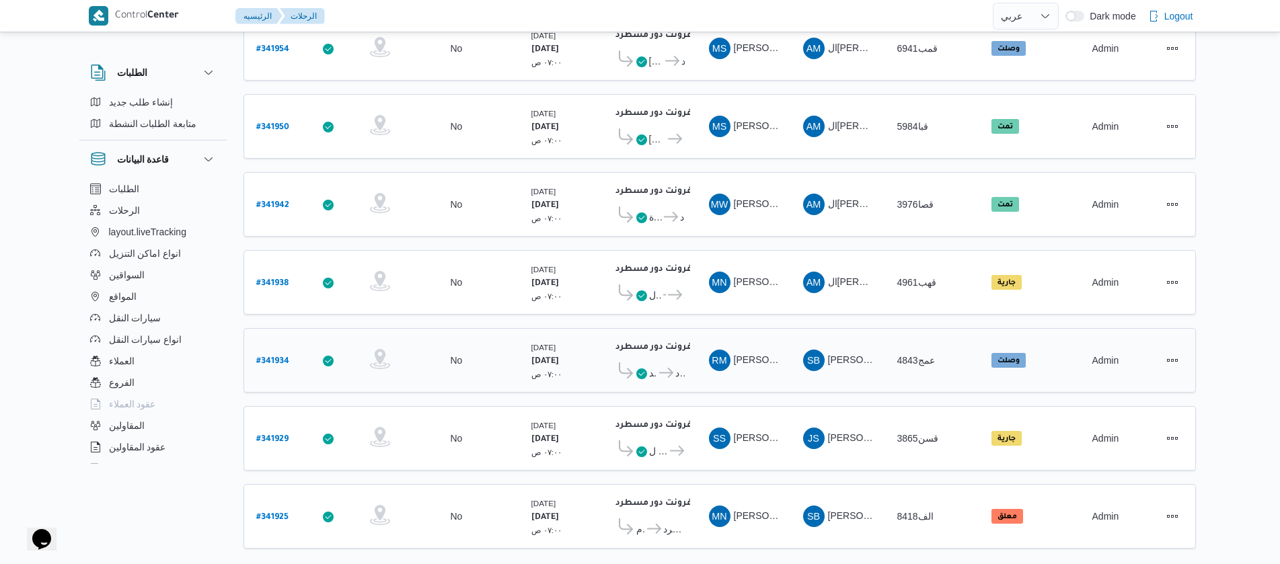
scroll to position [1215, 0]
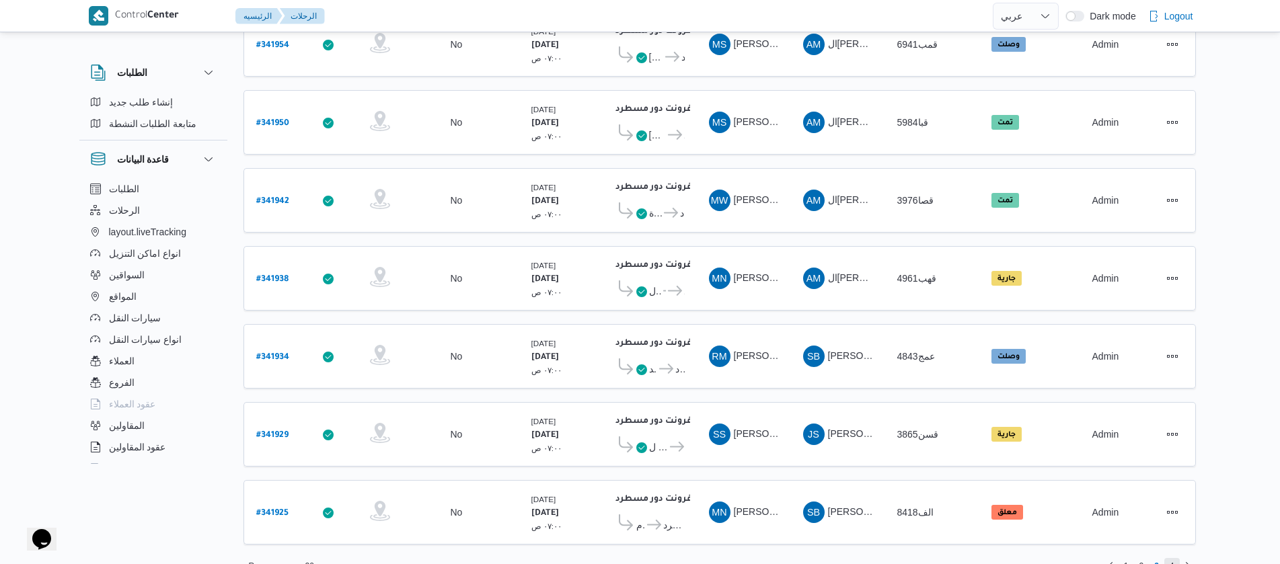
click at [1175, 558] on span "4" at bounding box center [1172, 566] width 15 height 16
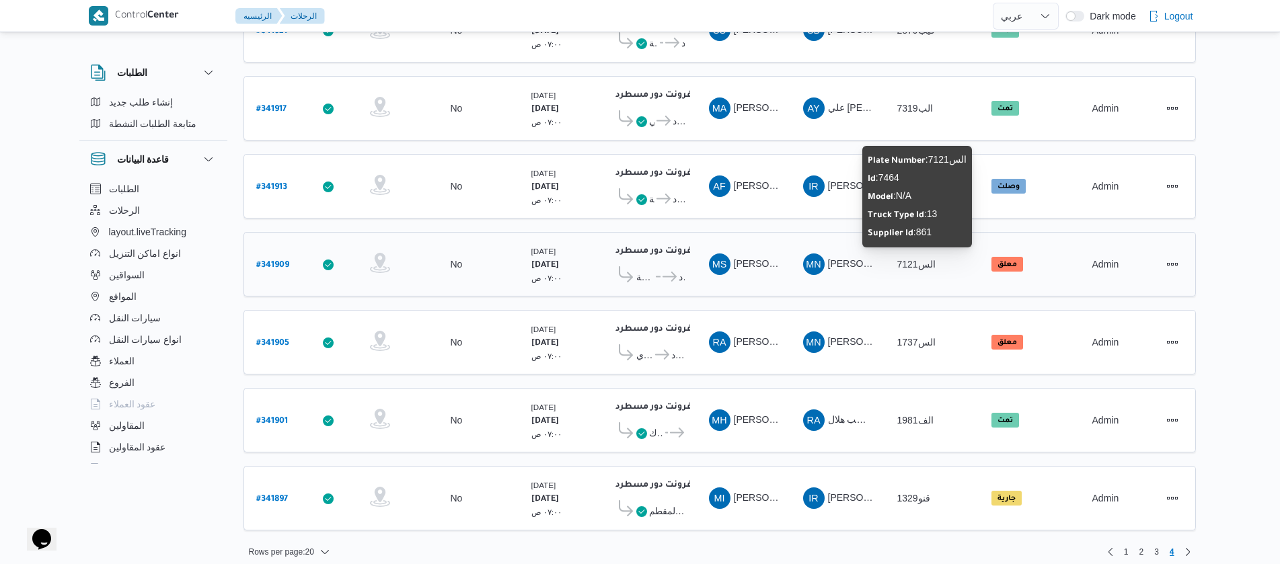
scroll to position [218, 0]
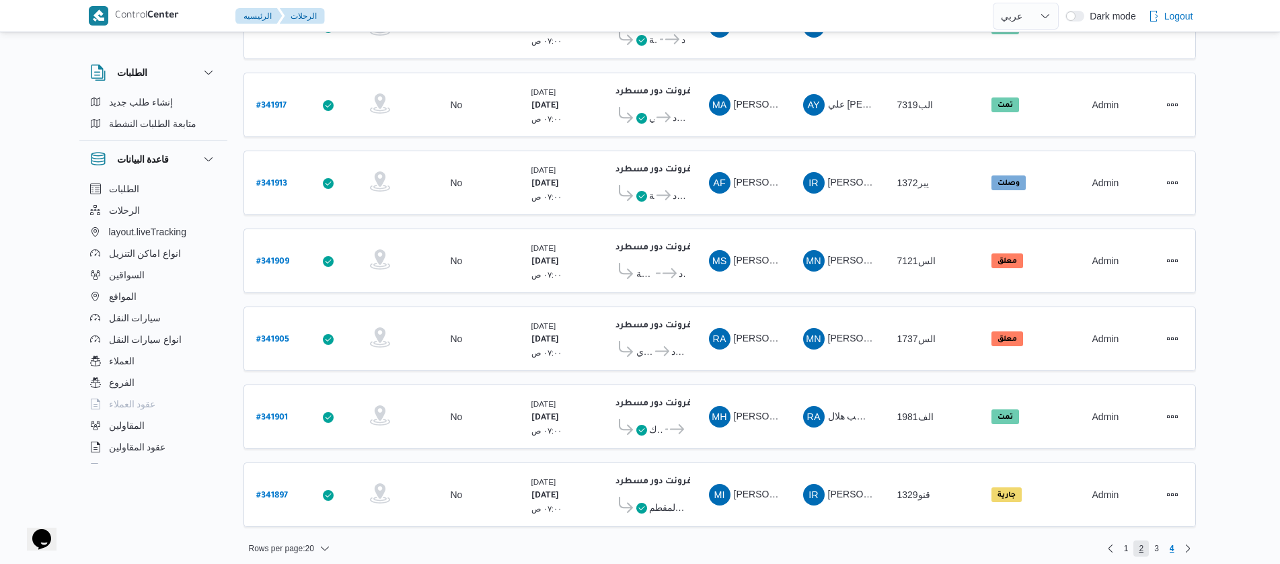
click at [1134, 541] on span "2" at bounding box center [1141, 549] width 15 height 16
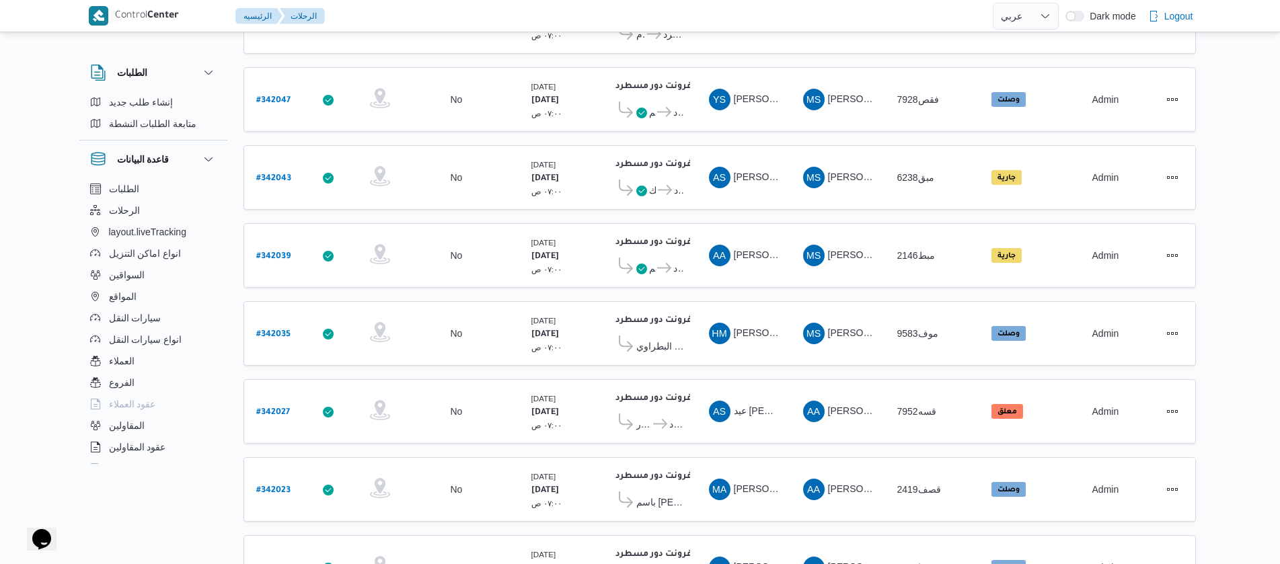
scroll to position [1215, 0]
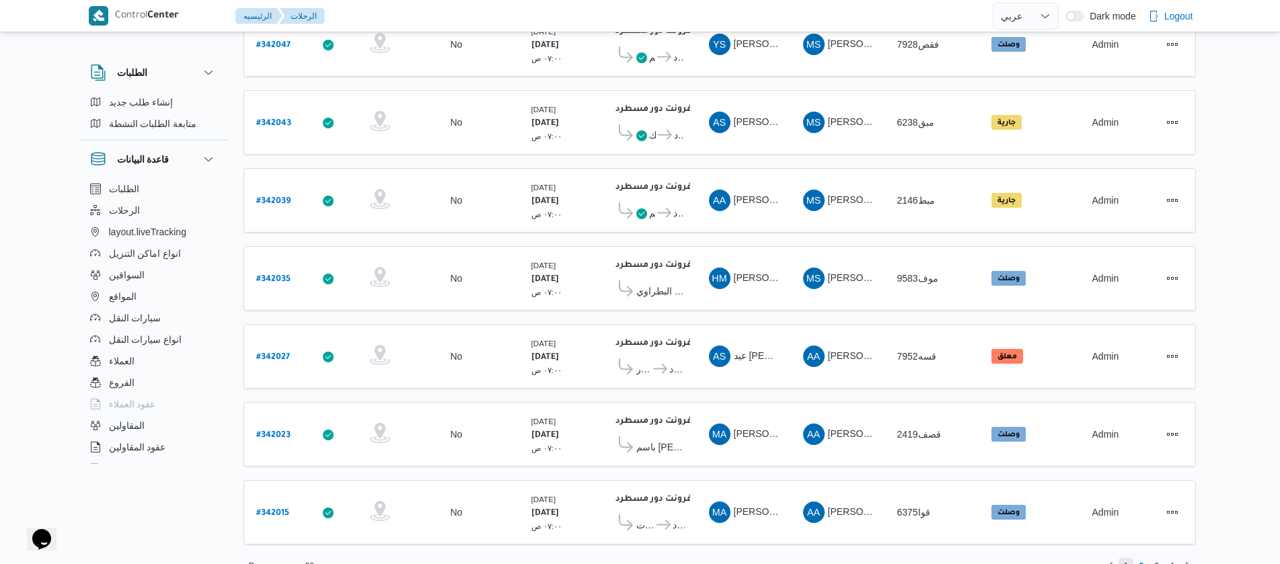
click at [1127, 558] on span "1" at bounding box center [1126, 566] width 5 height 16
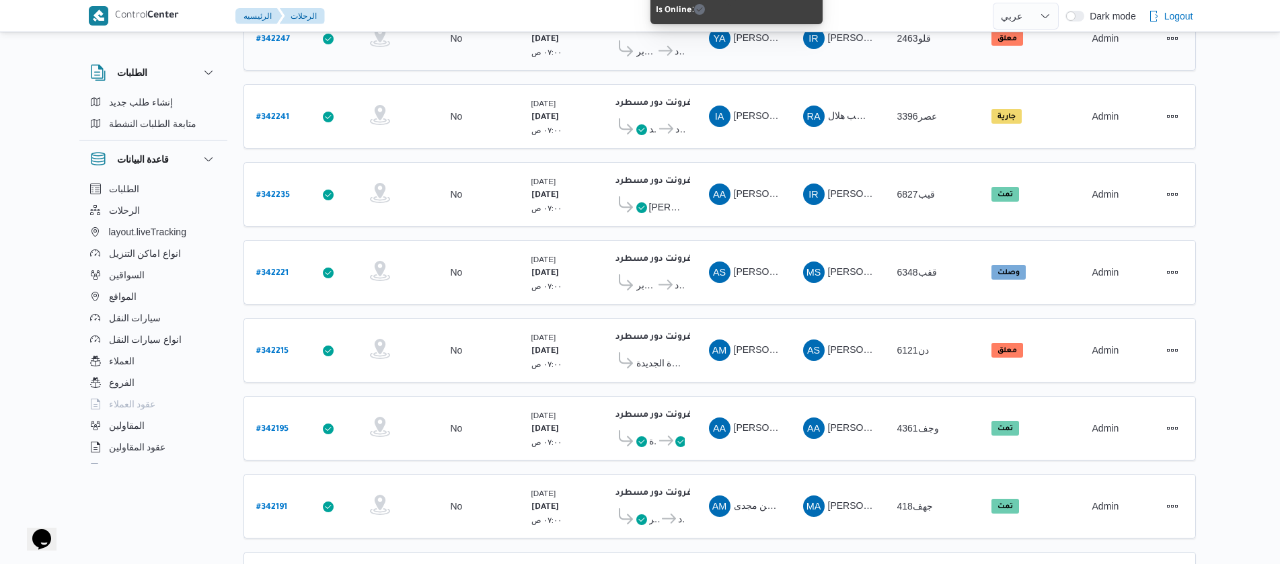
scroll to position [1215, 0]
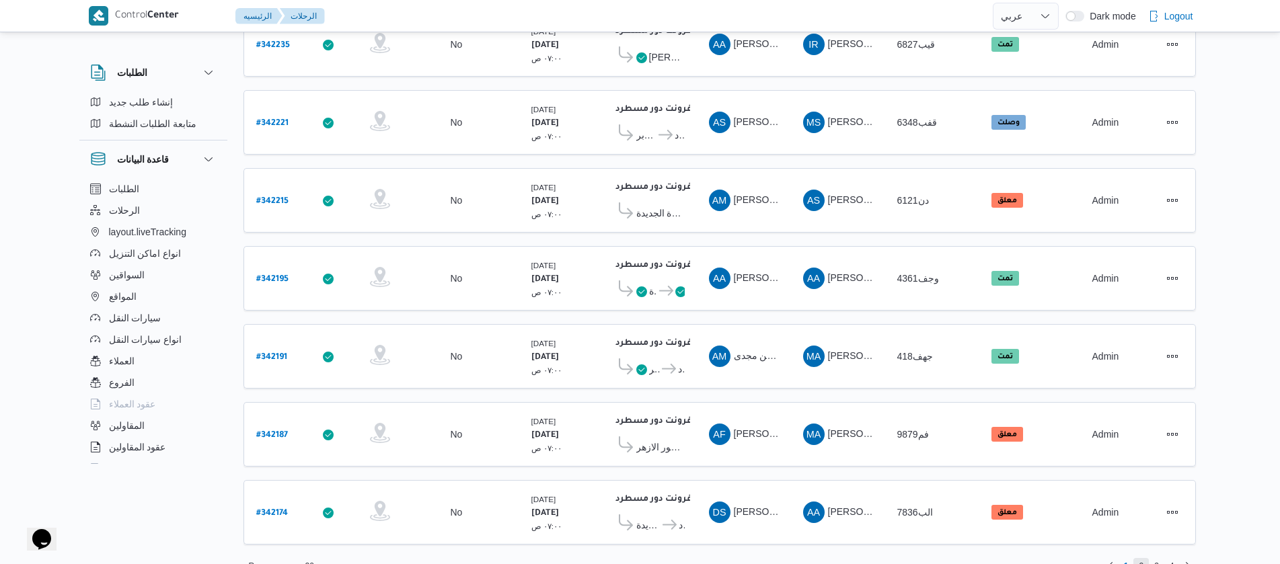
click at [1140, 558] on span "2" at bounding box center [1141, 566] width 5 height 16
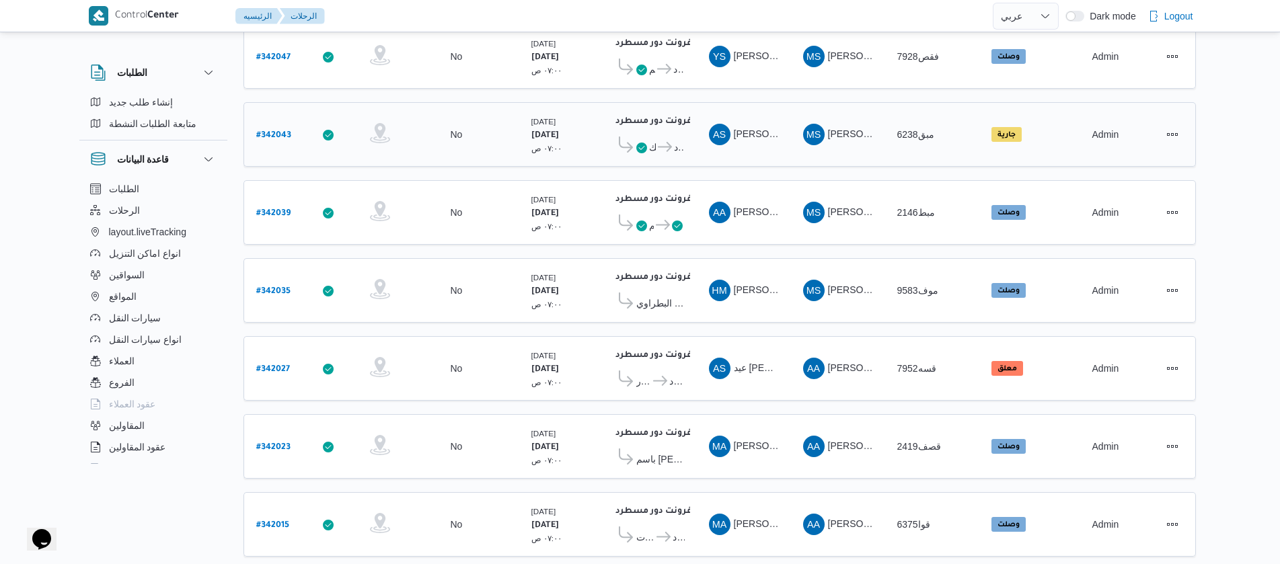
scroll to position [1211, 0]
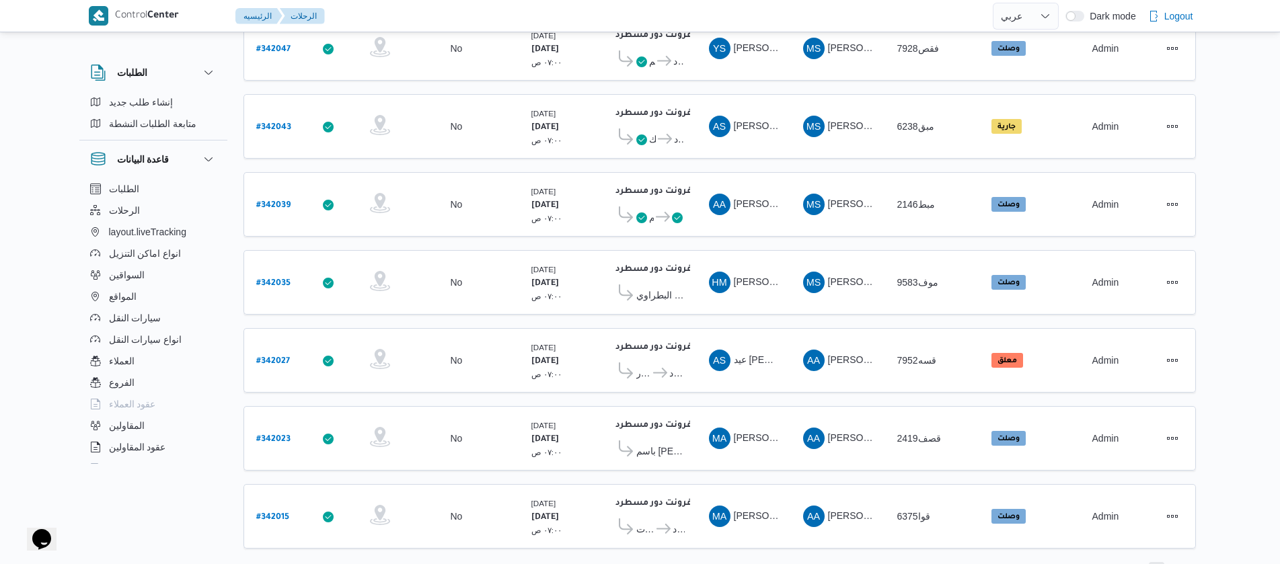
click at [1157, 562] on span "3" at bounding box center [1156, 570] width 5 height 16
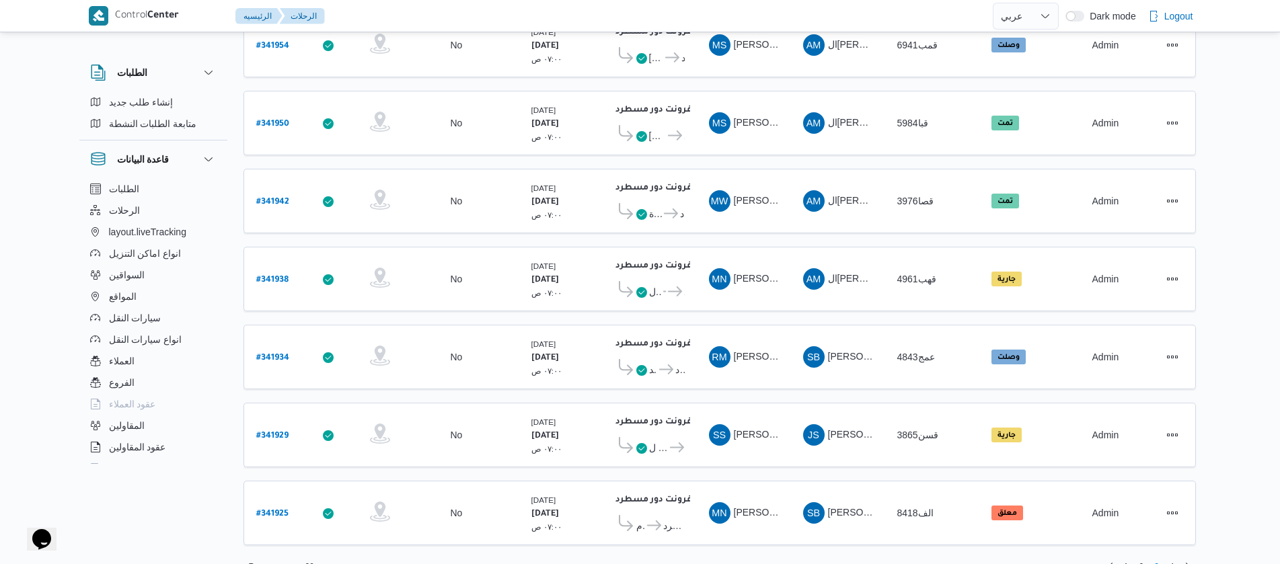
scroll to position [1215, 0]
click at [1175, 558] on span "4" at bounding box center [1172, 566] width 15 height 16
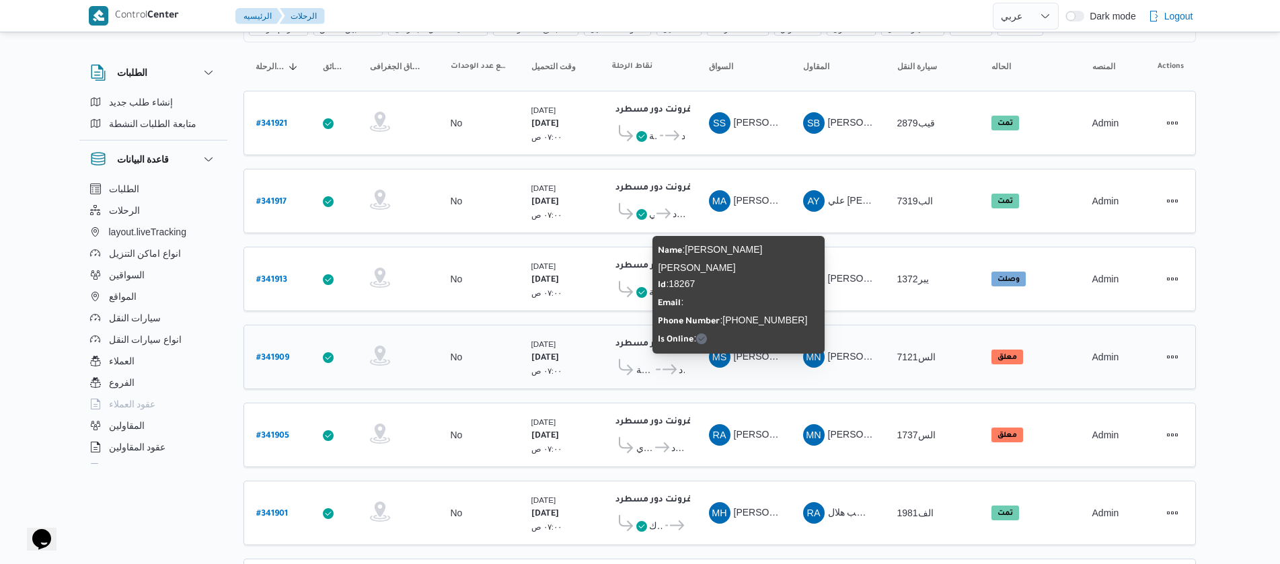
scroll to position [218, 0]
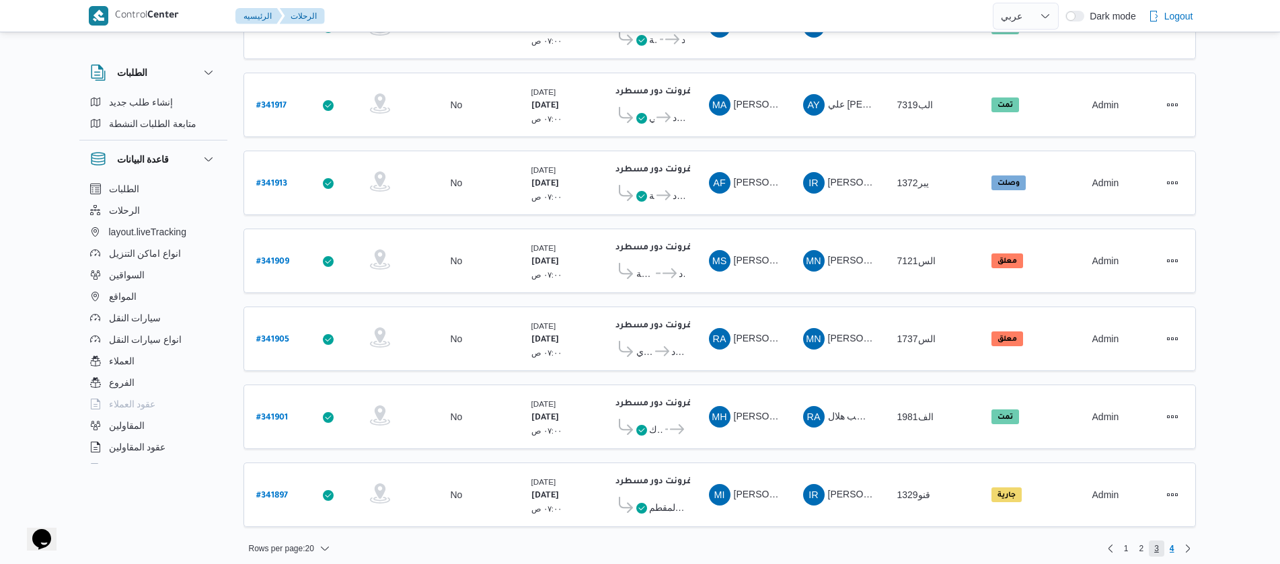
click at [1154, 543] on span "3" at bounding box center [1156, 549] width 5 height 16
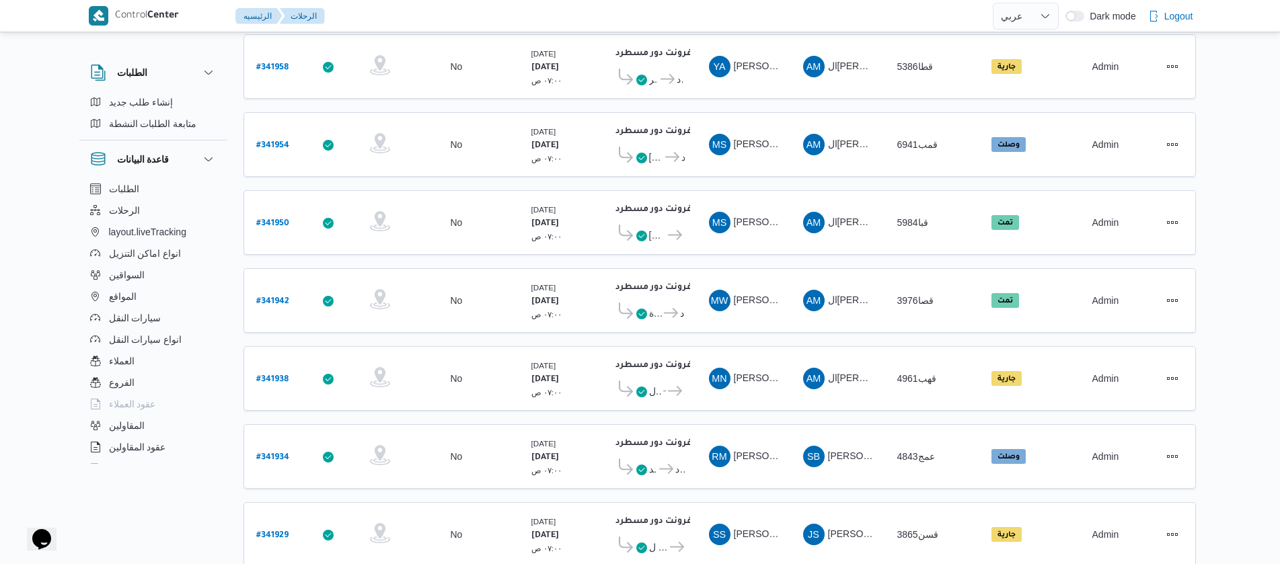
scroll to position [1215, 0]
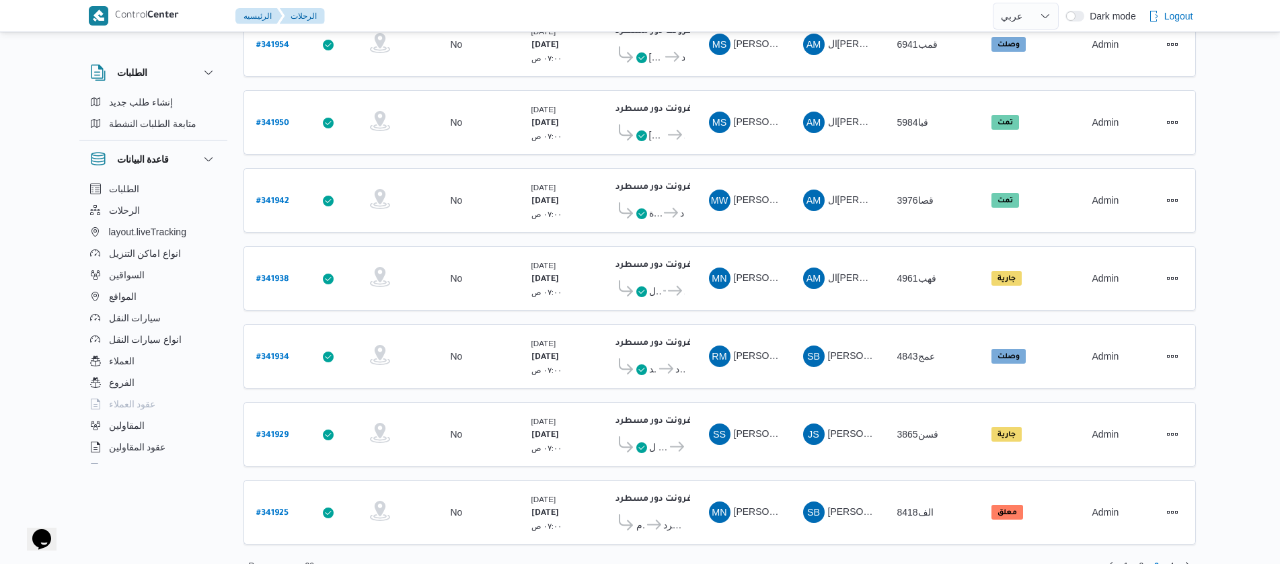
click at [1140, 550] on div "Rows per page : 20 1 2 3 4" at bounding box center [719, 566] width 969 height 32
click at [1140, 558] on span "2" at bounding box center [1141, 566] width 5 height 16
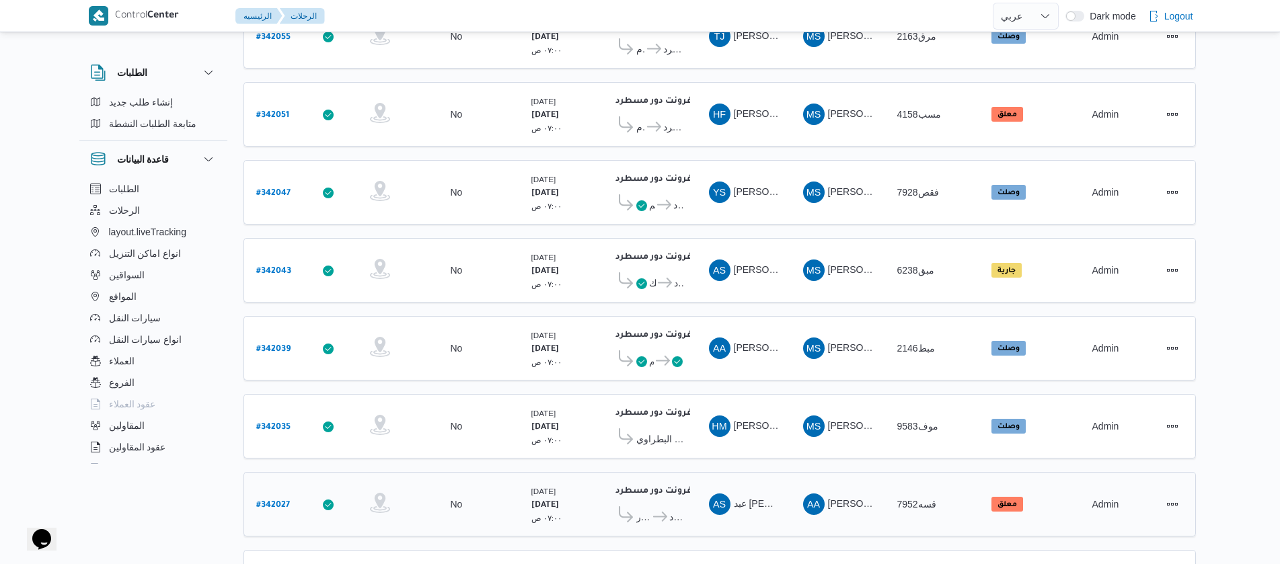
scroll to position [1215, 0]
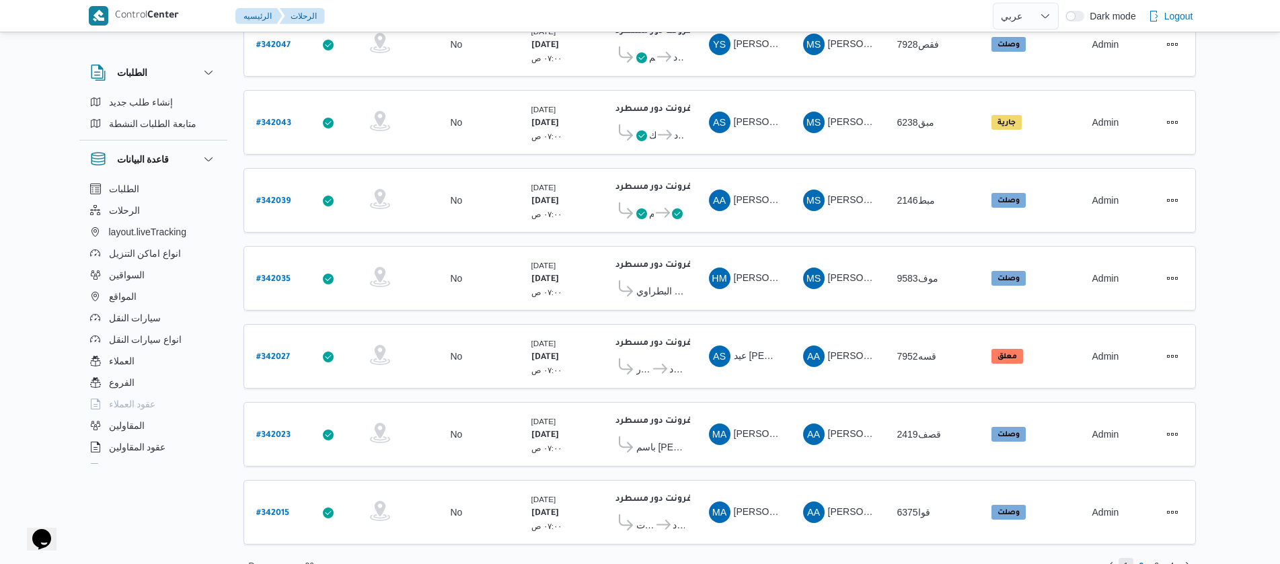
click at [1123, 558] on span "1" at bounding box center [1126, 566] width 15 height 16
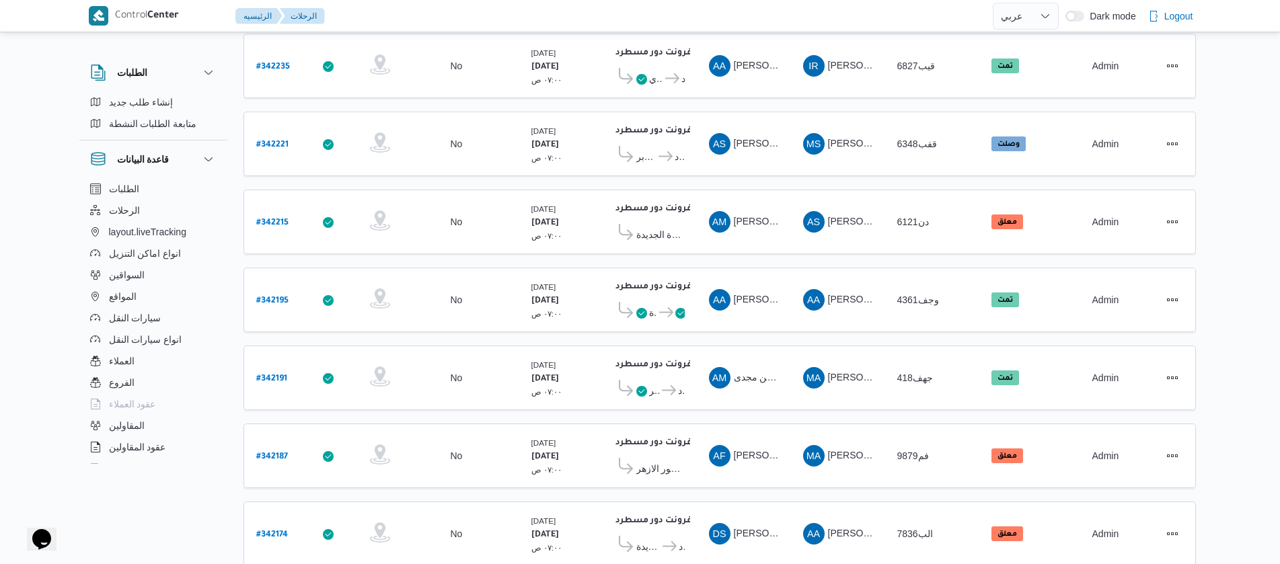
scroll to position [1215, 0]
